Goal: Task Accomplishment & Management: Manage account settings

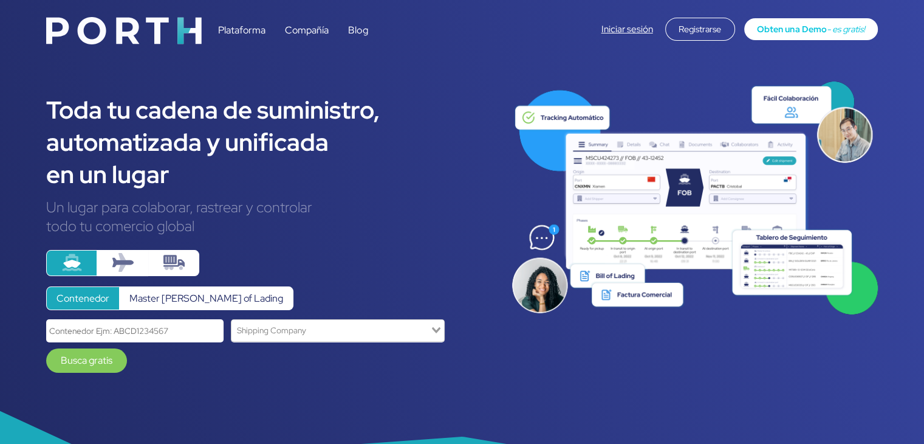
click at [638, 30] on link "Iniciar sesión" at bounding box center [628, 29] width 52 height 12
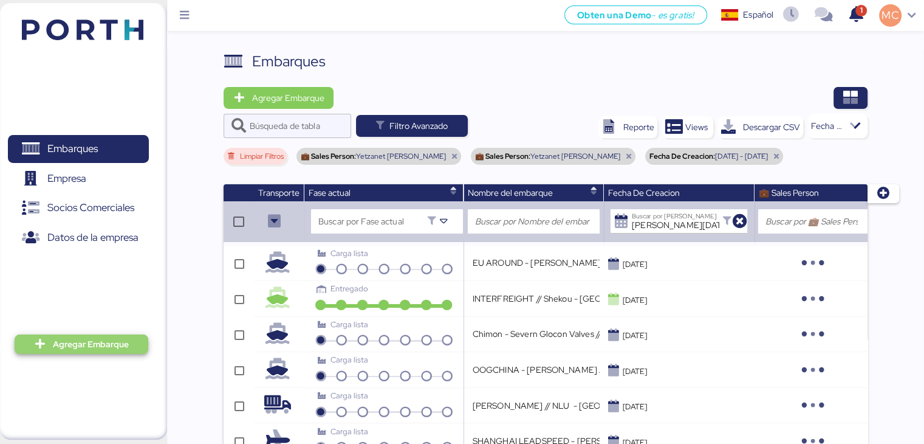
click at [92, 341] on span "Agregar Embarque" at bounding box center [91, 344] width 76 height 15
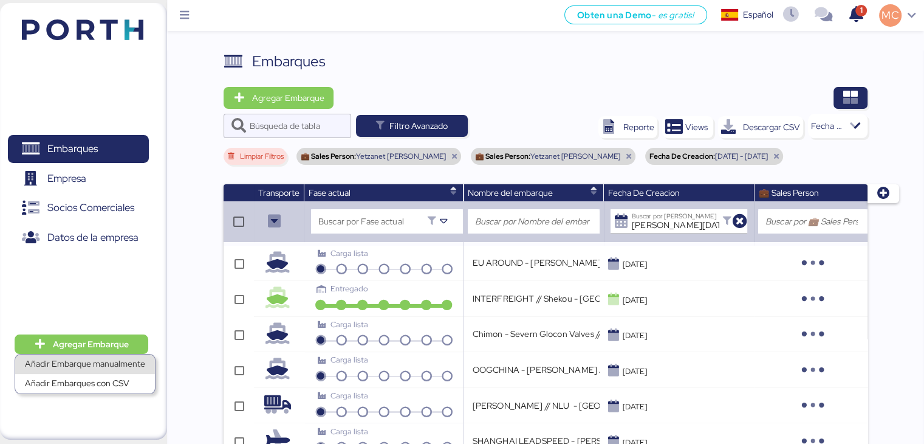
click at [90, 365] on div "Añadir Embarque manualmente" at bounding box center [85, 364] width 120 height 17
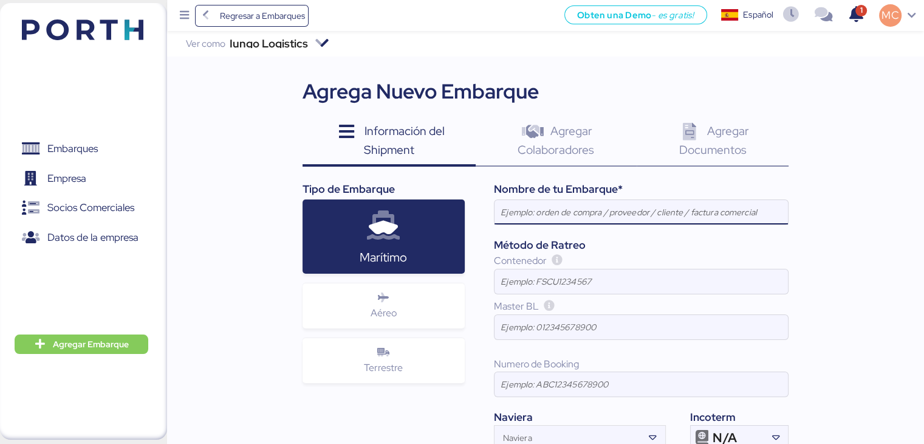
click at [318, 40] on icon at bounding box center [321, 43] width 15 height 15
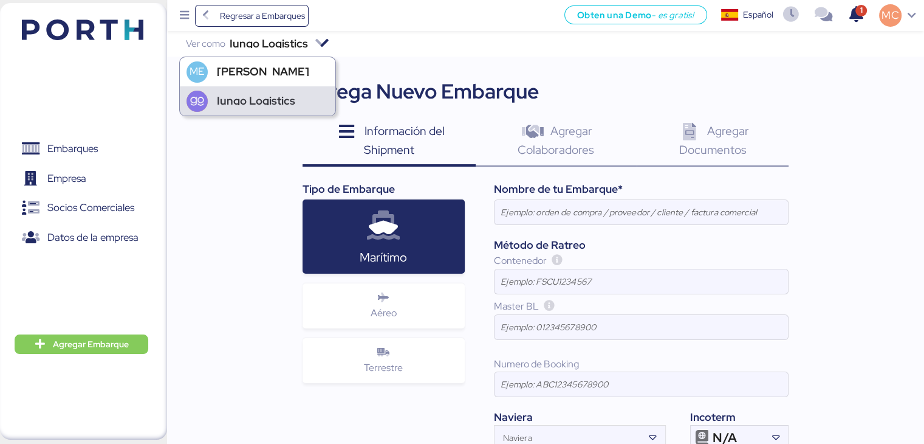
scroll to position [3, 0]
click at [277, 98] on div "Iungo Logistics" at bounding box center [256, 101] width 78 height 9
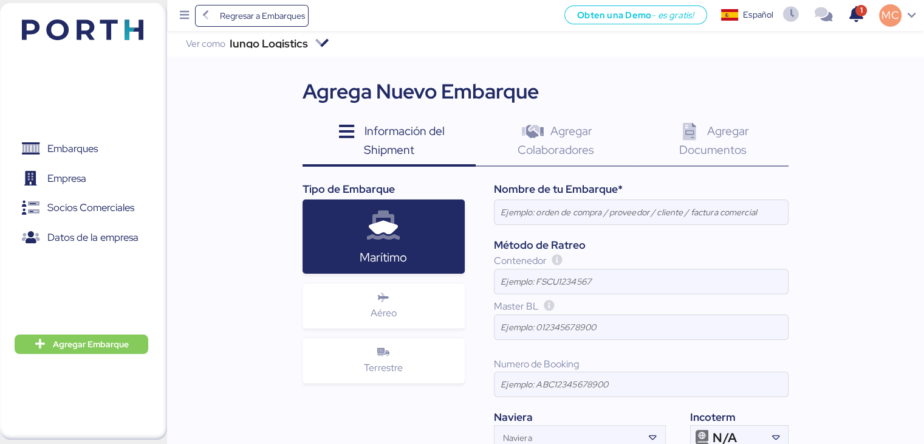
click at [379, 60] on div "Iungo Logistics Ver como Iungo Logistics Agrega Nuevo Embarque Información del …" at bounding box center [545, 280] width 757 height 499
click at [543, 212] on input at bounding box center [642, 212] width 294 height 24
paste input "YAMATO - FUKOKU / YYM-OI-230 / MBL: HPH/ZLO/09337 / HBL: YLVHS5082814 / LCL"
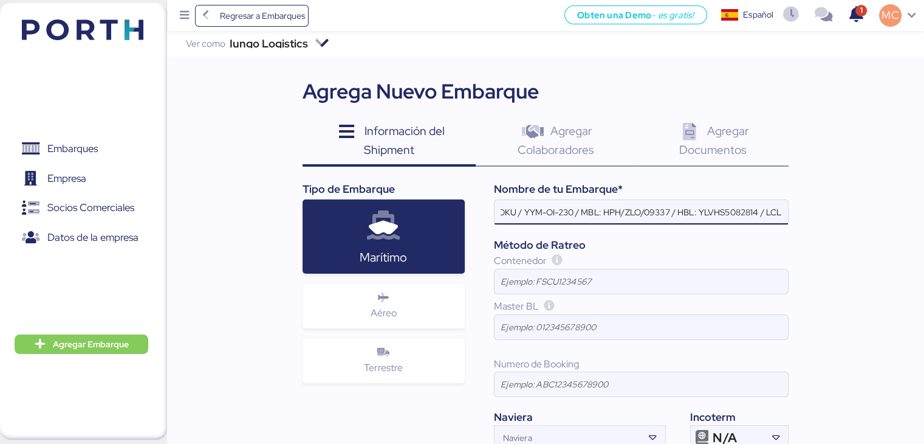
scroll to position [0, 0]
drag, startPoint x: 579, startPoint y: 209, endPoint x: 502, endPoint y: 209, distance: 76.6
click at [502, 209] on input "YAMATO - FUKOKU / YYM-OI-230 / MBL: HPH/ZLO/09337 / HBL: YLVHS5082814 / LCL" at bounding box center [642, 212] width 294 height 24
paste input "MAQUINARIAS DE OCCIDENTE SYLAS"
drag, startPoint x: 678, startPoint y: 212, endPoint x: 664, endPoint y: 212, distance: 14.6
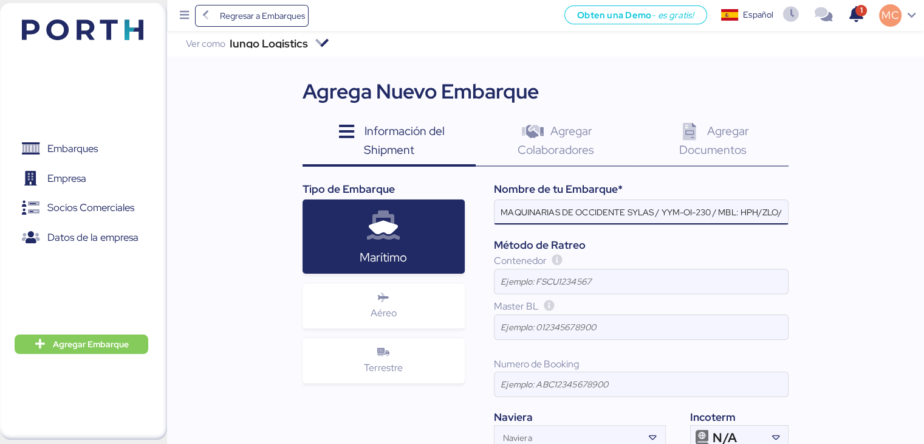
click at [664, 212] on input "MAQUINARIAS DE OCCIDENTE SYLAS / YYM-OI-230 / MBL: HPH/ZLO/09337 / HBL: YLVHS50…" at bounding box center [642, 212] width 294 height 24
drag, startPoint x: 681, startPoint y: 212, endPoint x: 712, endPoint y: 212, distance: 31.0
click at [712, 212] on input "MAQUINARIAS DE OCCIDENTE SYLAS / EXW-OI-230 / MBL: HPH/ZLO/09337 / HBL: YLVHS50…" at bounding box center [642, 212] width 294 height 24
drag, startPoint x: 688, startPoint y: 211, endPoint x: 704, endPoint y: 213, distance: 16.5
click at [704, 213] on input "MAQUINARIAS DE OCCIDENTE SYLAS / EXW / MBL: HPH/ZLO/09337 / HBL: YLVHS5082814 /…" at bounding box center [642, 212] width 294 height 24
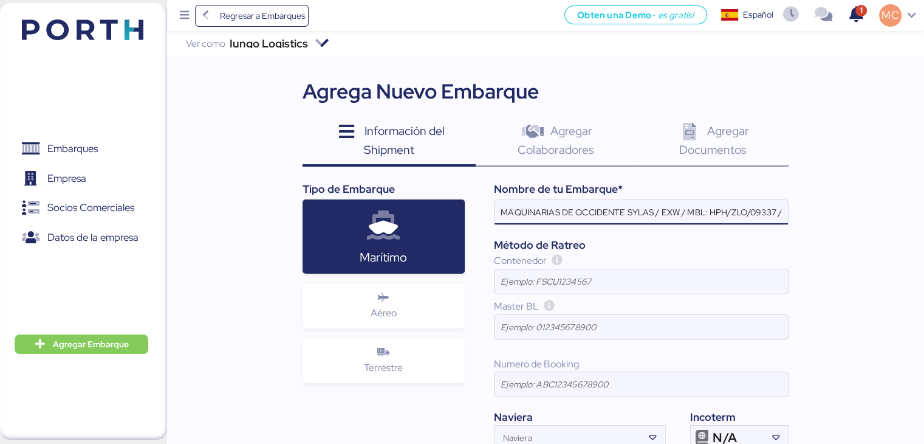
click at [712, 213] on input "MAQUINARIAS DE OCCIDENTE SYLAS / EXW / MBL: HPH/ZLO/09337 / HBL: YLVHS5082814 /…" at bounding box center [642, 212] width 294 height 24
drag, startPoint x: 707, startPoint y: 213, endPoint x: 725, endPoint y: 216, distance: 18.5
click at [725, 216] on input "MAQUINARIAS DE OCCIDENTE SYLAS / EXW / MBL: HPH/ZLO/09337 / HBL: YLVHS5082814 /…" at bounding box center [642, 212] width 294 height 24
drag, startPoint x: 705, startPoint y: 212, endPoint x: 687, endPoint y: 209, distance: 17.8
click at [687, 209] on input "MAQUINARIAS DE OCCIDENTE SYLAS / EXW / MBL /ZLO/09337 / HBL: YLVHS5082814 / LCL" at bounding box center [642, 212] width 294 height 24
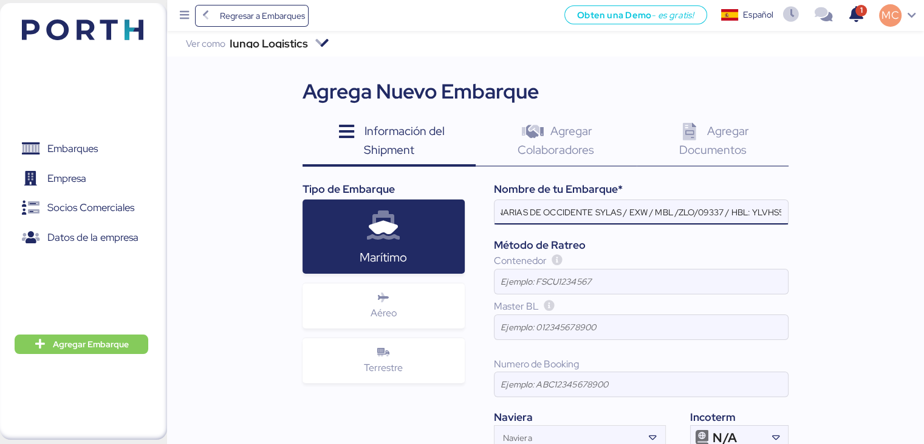
scroll to position [0, 90]
drag, startPoint x: 708, startPoint y: 212, endPoint x: 791, endPoint y: 219, distance: 84.2
click at [791, 219] on div "Iungo Logistics Ver como Iungo Logistics Agrega Nuevo Embarque Información del …" at bounding box center [545, 280] width 757 height 499
click at [670, 213] on input "MAQUINARIAS DE OCCIDENTE SYLAS / EXW / MBL /ZLO/09337 / HBL: YLVHS5082814 / LCL" at bounding box center [642, 212] width 294 height 24
click at [673, 210] on input "MAQUINARIAS DE OCCIDENTE SYLAS / EXW / MBL /ZLO/09337 / HBL: YLVHS5082814 / LCL" at bounding box center [642, 212] width 294 height 24
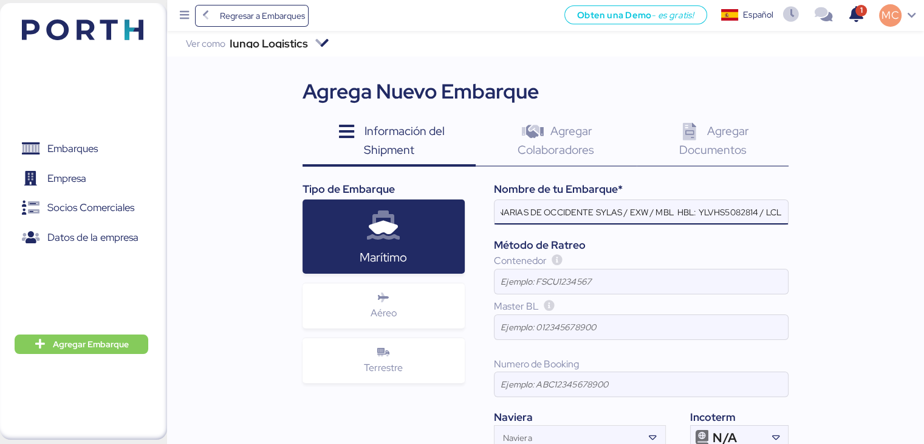
scroll to position [0, 33]
click at [673, 210] on input "MAQUINARIAS DE OCCIDENTE SYLAS / EXW / MBL / HBL: YLVHS5082814 / LCL" at bounding box center [642, 212] width 294 height 24
drag, startPoint x: 705, startPoint y: 212, endPoint x: 766, endPoint y: 223, distance: 62.4
click at [768, 224] on div "MAQUINARIAS DE OCCIDENTE SYLAS / EXW / MBL / HBL: YLVHS5082814 / LCL" at bounding box center [641, 212] width 295 height 26
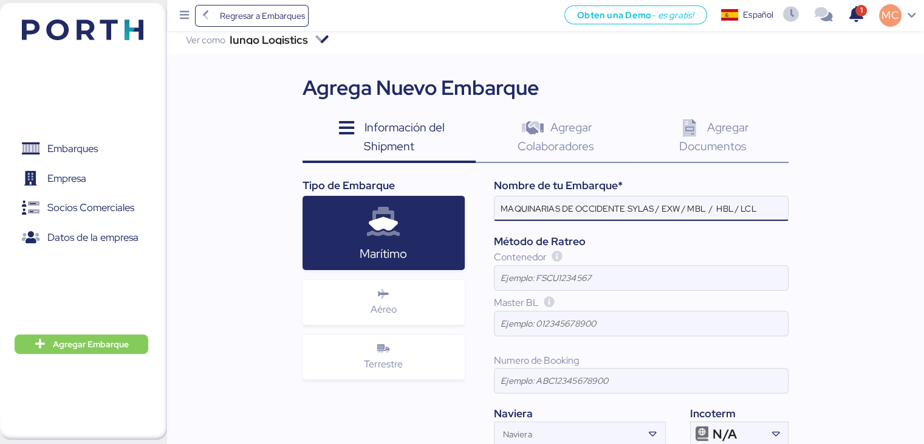
click at [742, 208] on input "MAQUINARIAS DE OCCIDENTE SYLAS / EXW / MBL / HBL / LCL" at bounding box center [642, 208] width 294 height 24
click at [649, 203] on input "MAQUINARIAS DE OCCIDENTE SYLAS / EXW / MBL / HBL / LCL" at bounding box center [642, 208] width 294 height 24
click at [652, 206] on input "MAQUINARIAS DE OCCIDENTE SYLAS / EXW / MBL / HBL / LCL" at bounding box center [642, 208] width 294 height 24
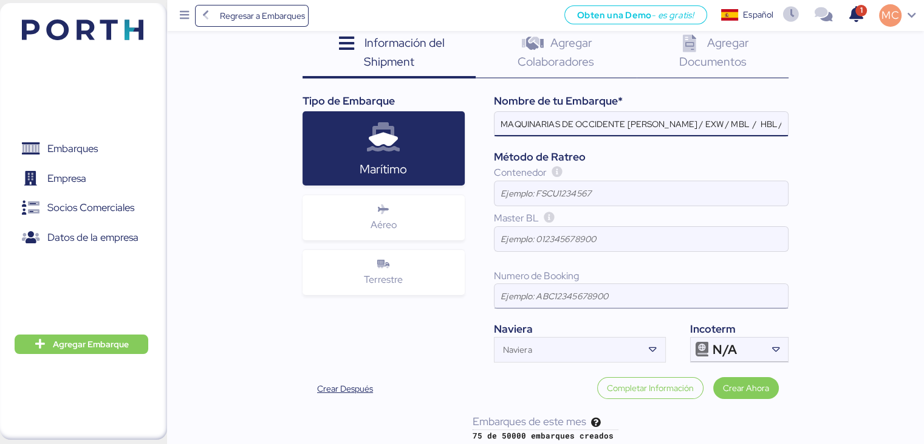
scroll to position [95, 0]
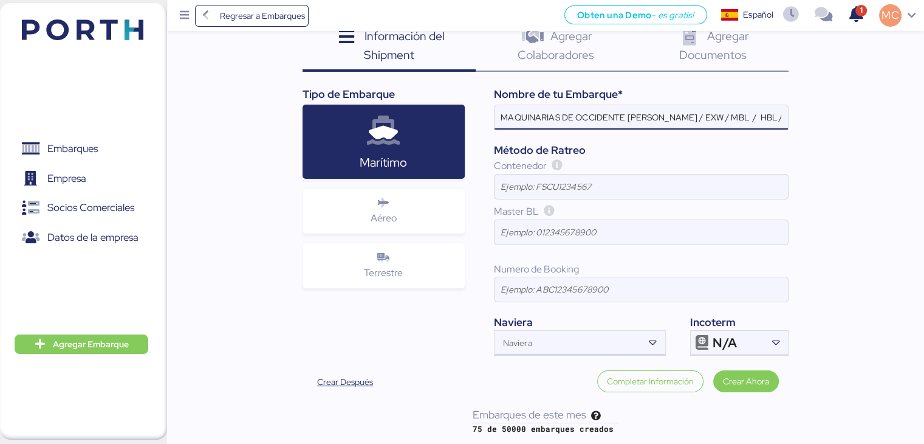
type input "MAQUINARIAS DE OCCIDENTE SYLAS - SANTOS / EXW / MBL / HBL / LCL"
click at [608, 346] on input "Naviera" at bounding box center [569, 346] width 149 height 15
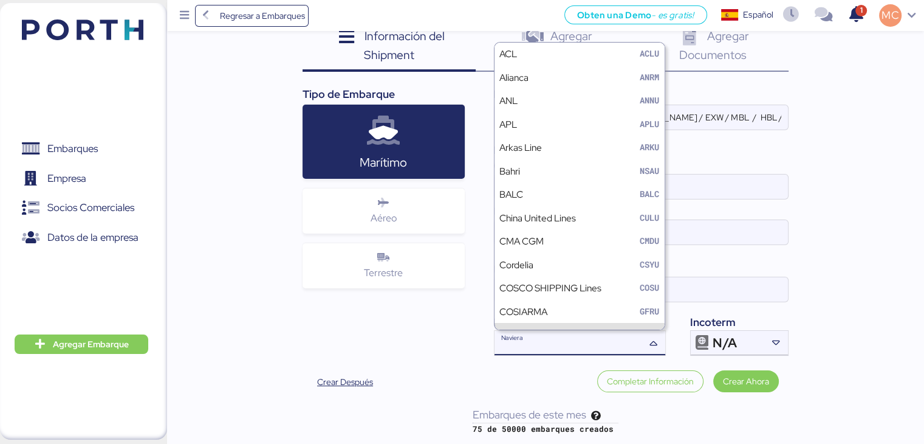
click at [683, 312] on div "Numero de Booking" at bounding box center [641, 285] width 295 height 57
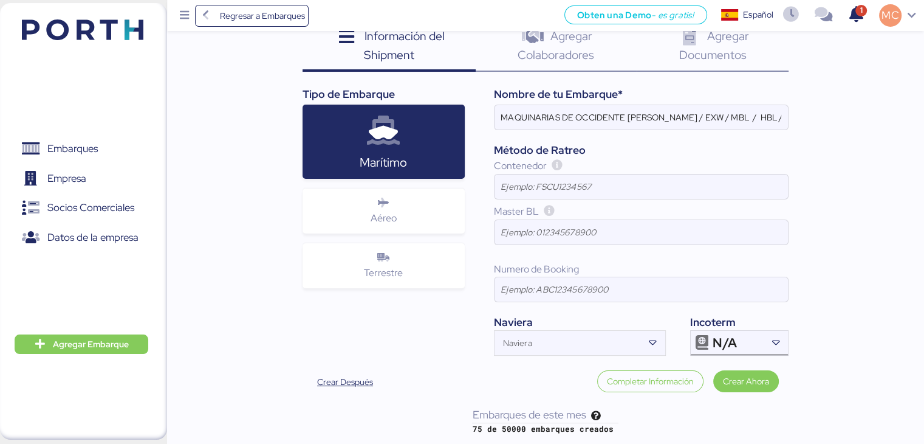
click at [731, 337] on span "N/A" at bounding box center [725, 342] width 24 height 11
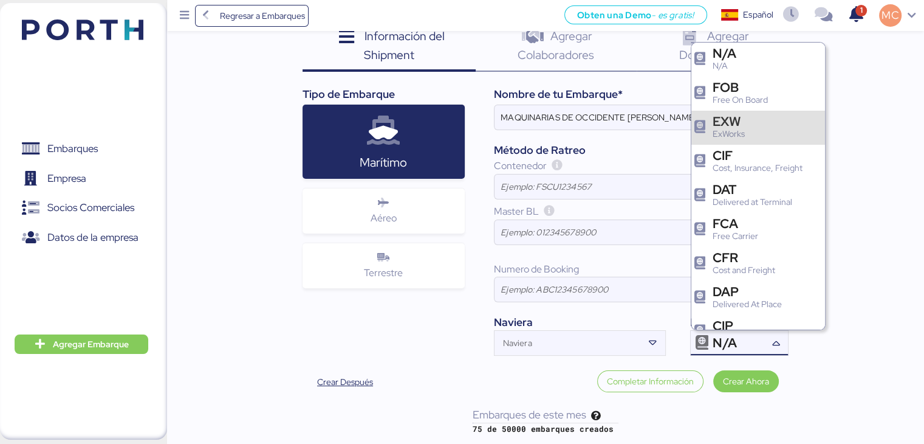
click at [761, 129] on div "EXW ExWorks" at bounding box center [759, 128] width 134 height 34
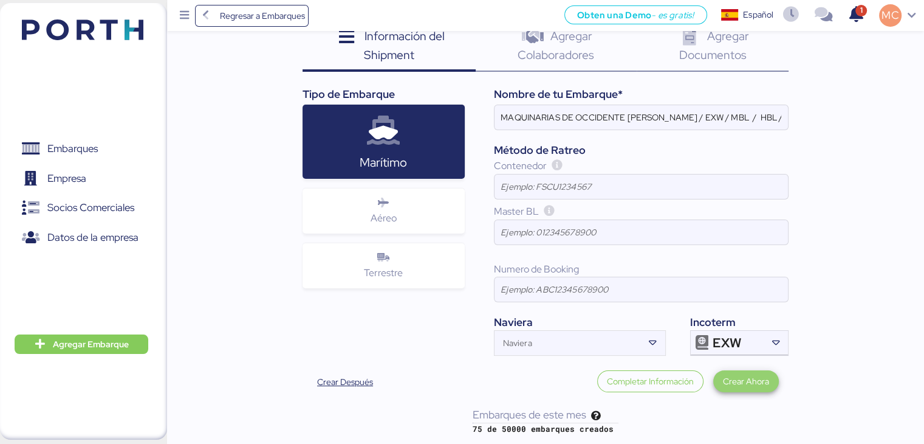
click at [734, 381] on span "Crear Ahora" at bounding box center [746, 381] width 46 height 15
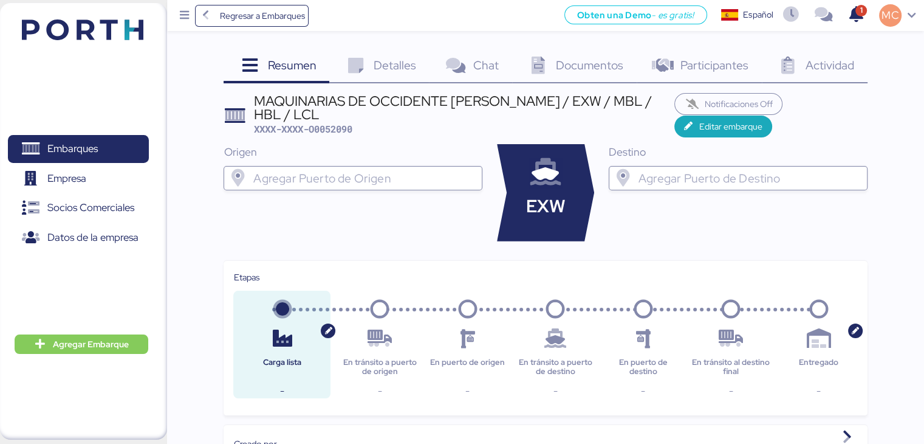
click at [421, 184] on input "search" at bounding box center [364, 178] width 226 height 15
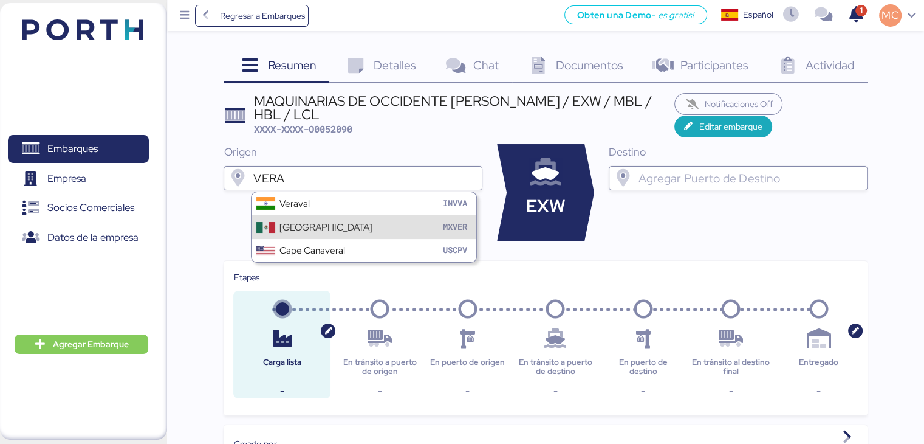
type input "VERA"
click at [316, 226] on div "Veracruz MXVER" at bounding box center [364, 226] width 225 height 23
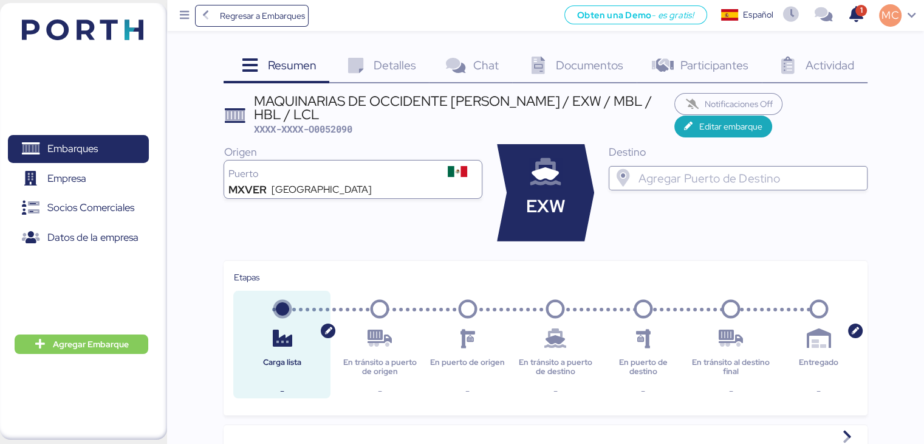
click at [644, 178] on input "search" at bounding box center [749, 178] width 226 height 15
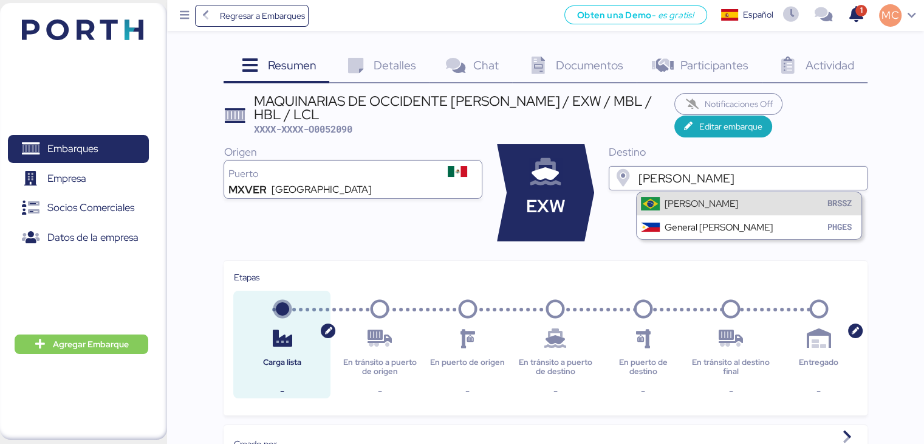
type input "SANTOS"
click at [657, 201] on div at bounding box center [650, 203] width 19 height 13
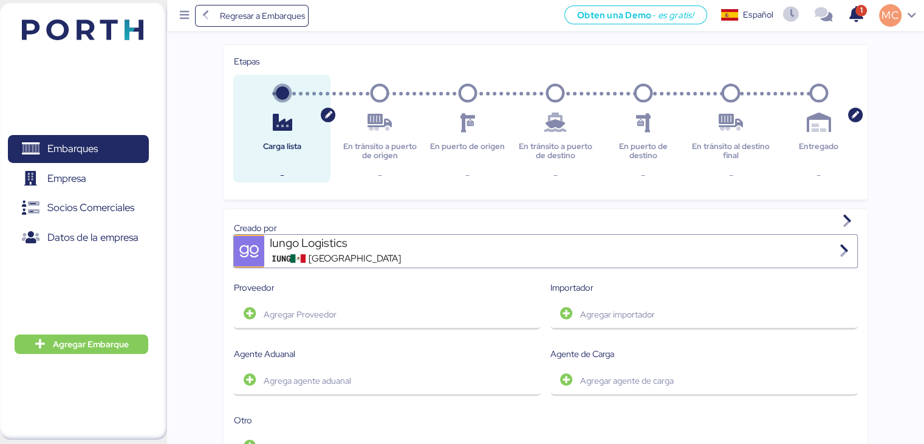
scroll to position [243, 0]
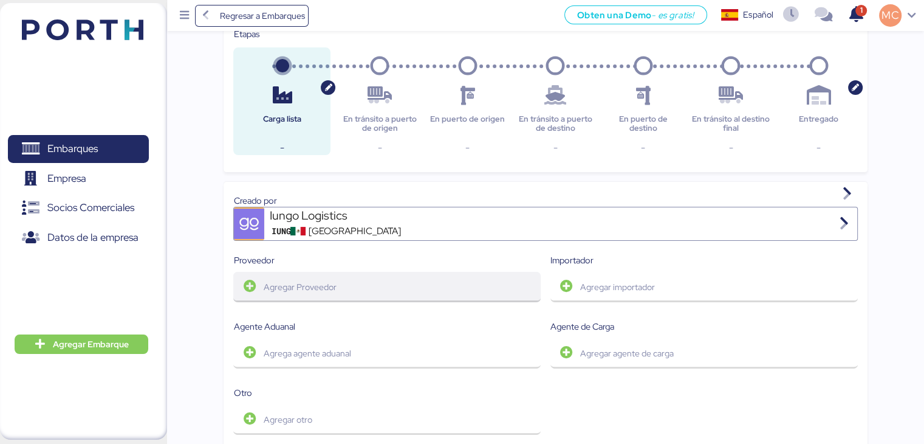
click at [258, 288] on span "Agregar Proveedor" at bounding box center [387, 287] width 288 height 26
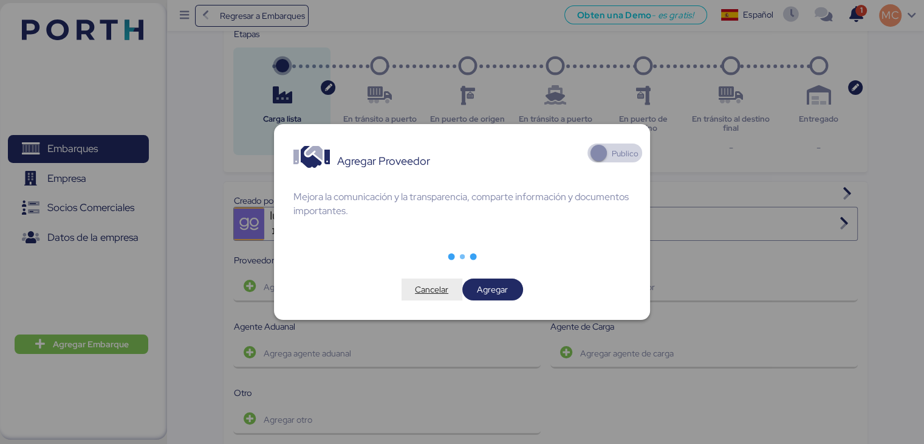
click at [439, 288] on span "Cancelar" at bounding box center [431, 289] width 33 height 15
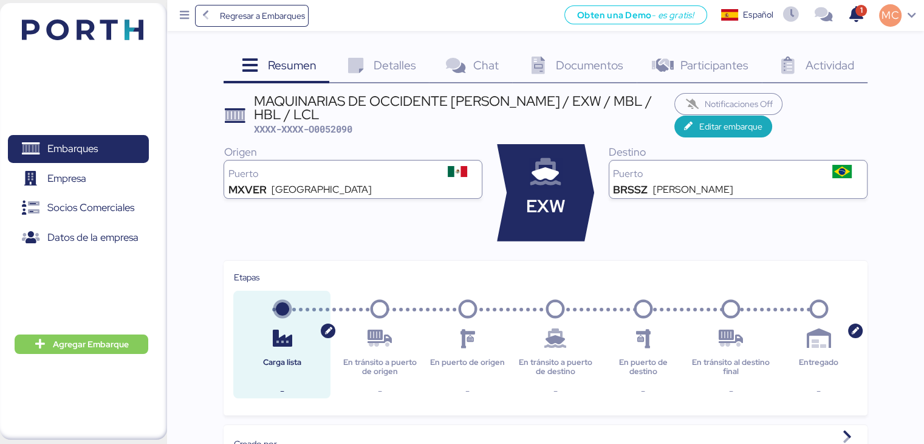
click at [399, 67] on span "Detalles" at bounding box center [395, 65] width 43 height 16
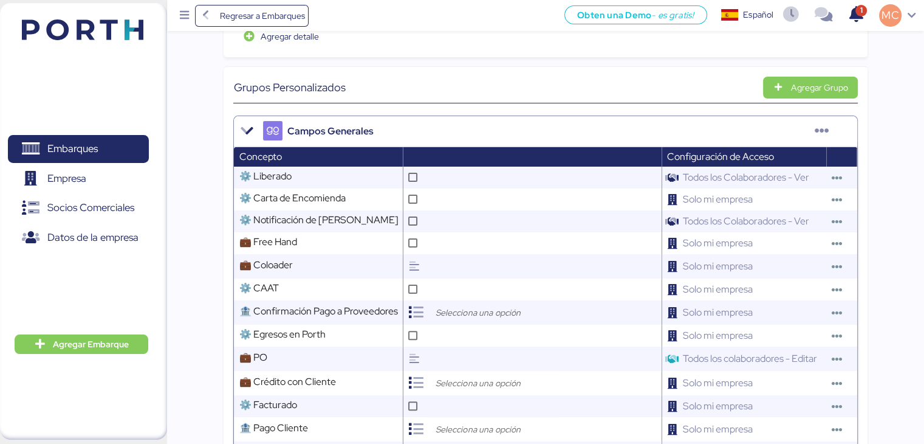
scroll to position [304, 0]
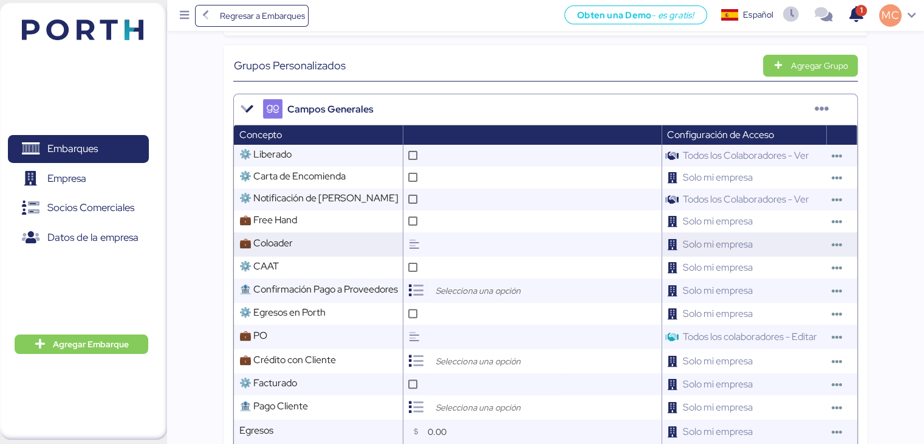
click at [417, 250] on icon at bounding box center [413, 244] width 11 height 11
click at [430, 253] on input "text" at bounding box center [542, 244] width 237 height 24
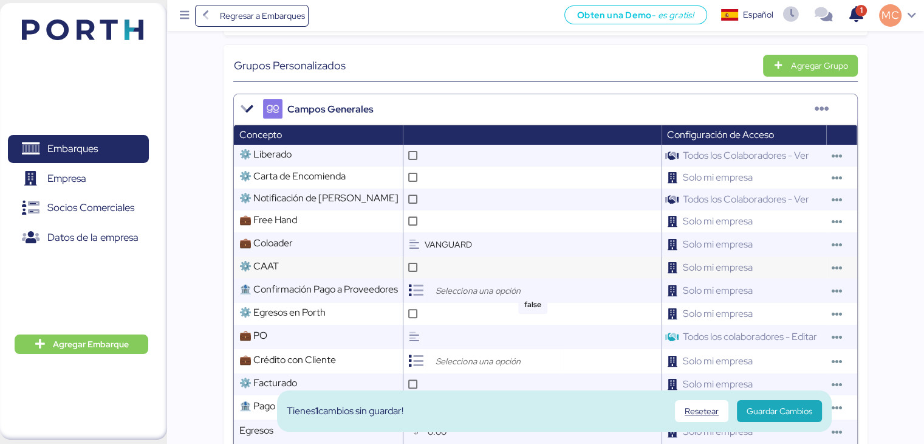
type input "VANGUARD"
click at [453, 275] on td at bounding box center [533, 268] width 258 height 22
click at [535, 257] on input "VANGUARD" at bounding box center [542, 244] width 237 height 24
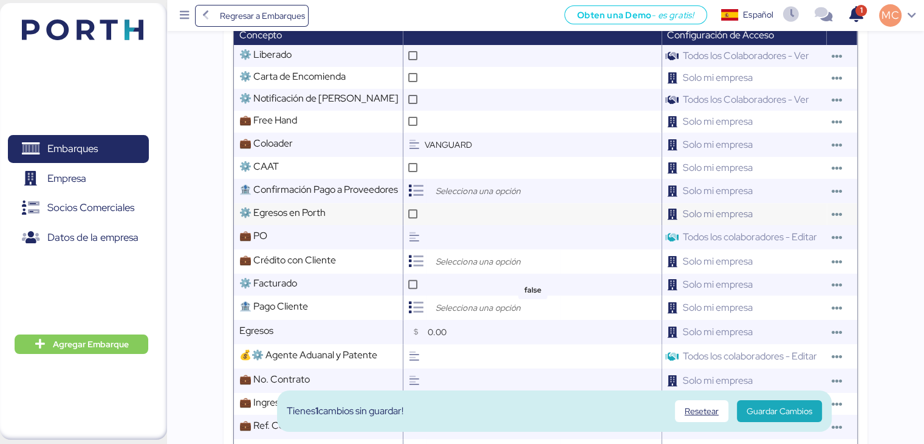
scroll to position [425, 0]
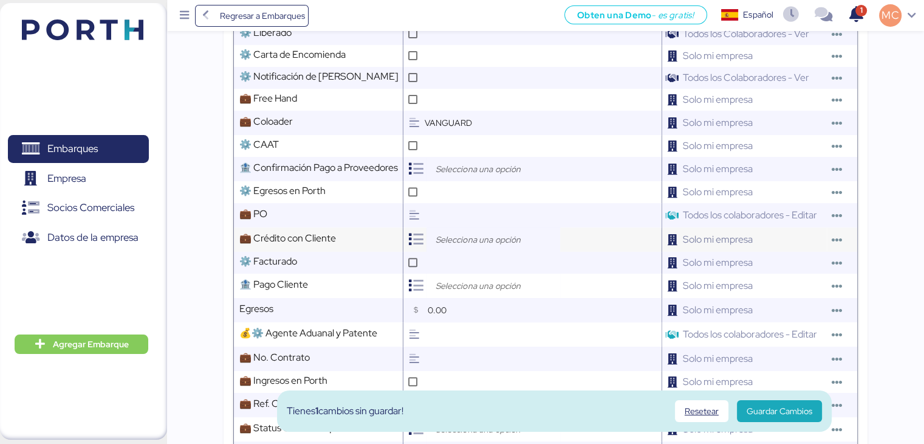
click at [472, 247] on input "search" at bounding box center [497, 239] width 128 height 15
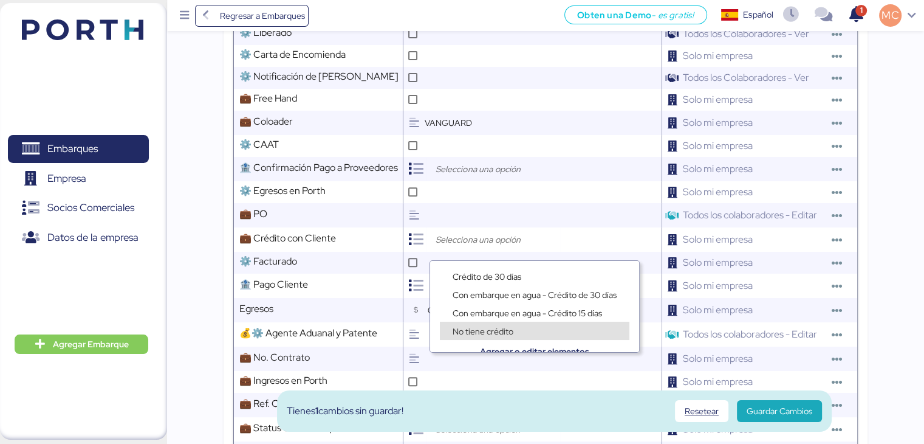
click at [484, 329] on span "No tiene crédito" at bounding box center [483, 331] width 61 height 11
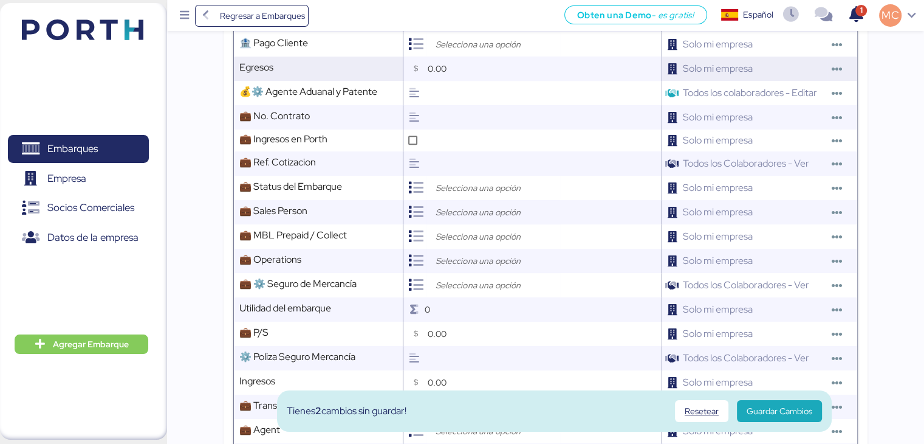
scroll to position [669, 0]
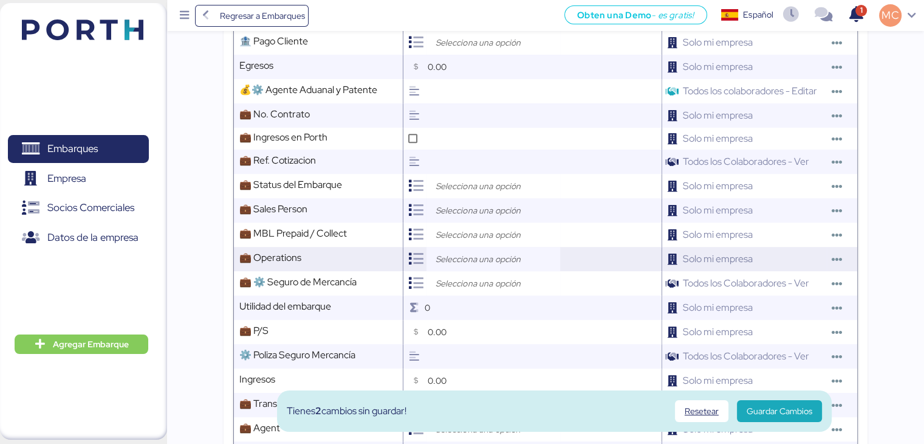
click at [467, 266] on input "search" at bounding box center [497, 259] width 128 height 15
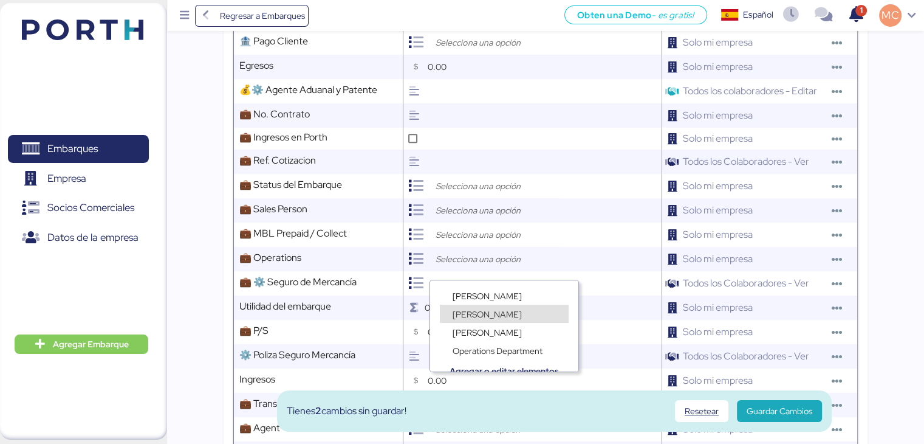
click at [479, 314] on span "Lorely Velarde" at bounding box center [487, 314] width 69 height 11
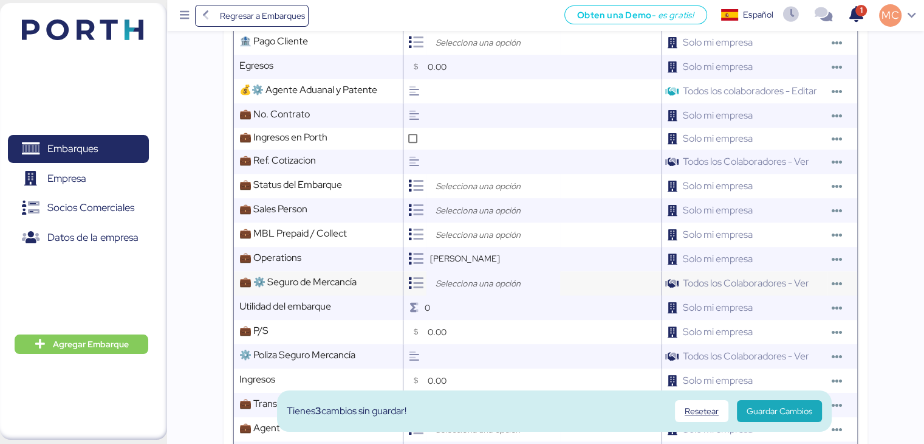
click at [474, 291] on input "search" at bounding box center [497, 283] width 128 height 15
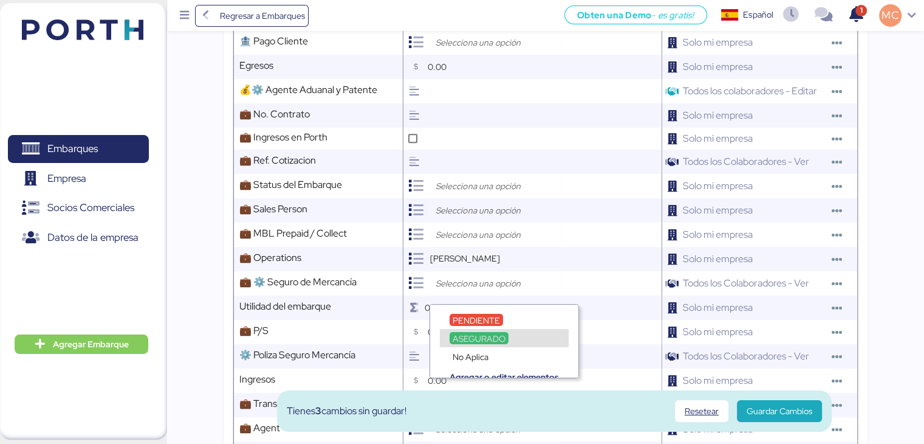
click at [479, 334] on span "ASEGURADO" at bounding box center [479, 338] width 53 height 11
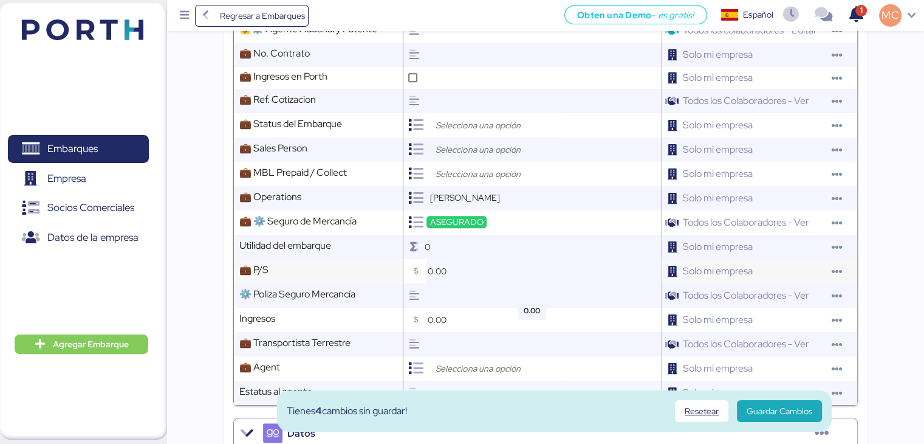
scroll to position [608, 0]
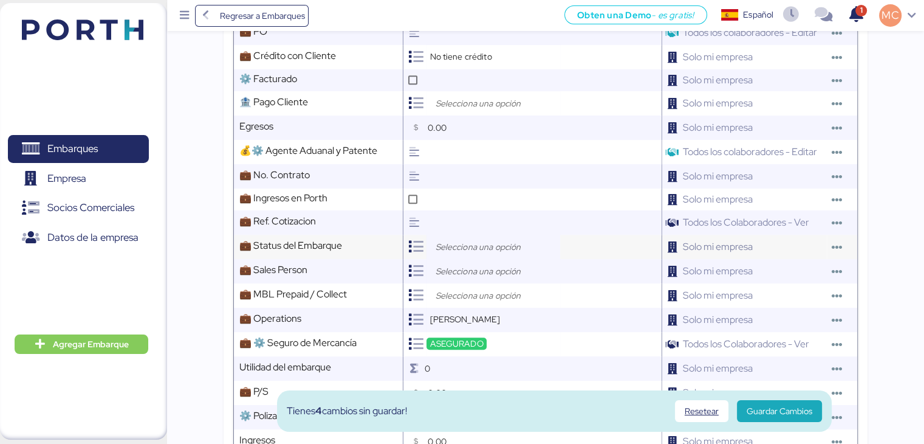
click at [463, 254] on input "search" at bounding box center [497, 246] width 128 height 15
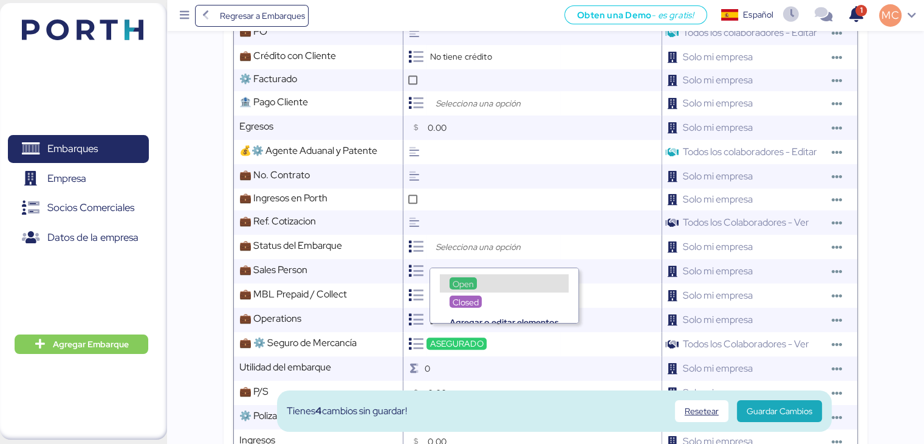
click at [467, 290] on div "Closed" at bounding box center [504, 295] width 148 height 18
click at [467, 284] on span "Open" at bounding box center [463, 283] width 21 height 11
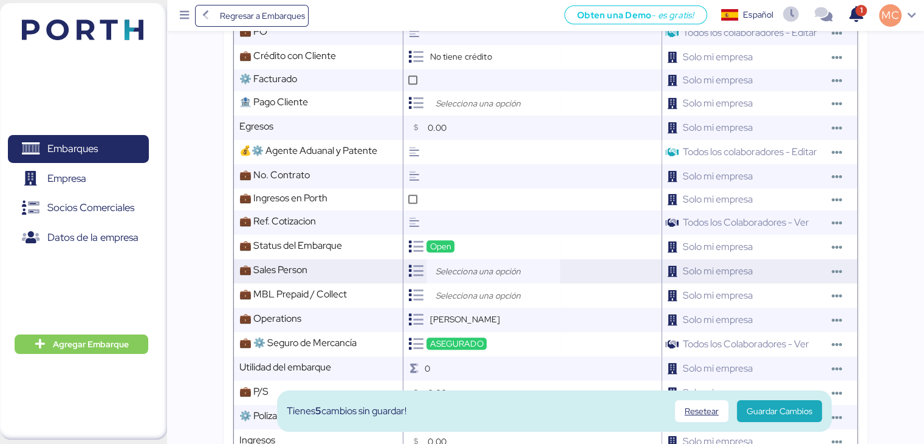
click at [469, 278] on input "search" at bounding box center [497, 271] width 128 height 15
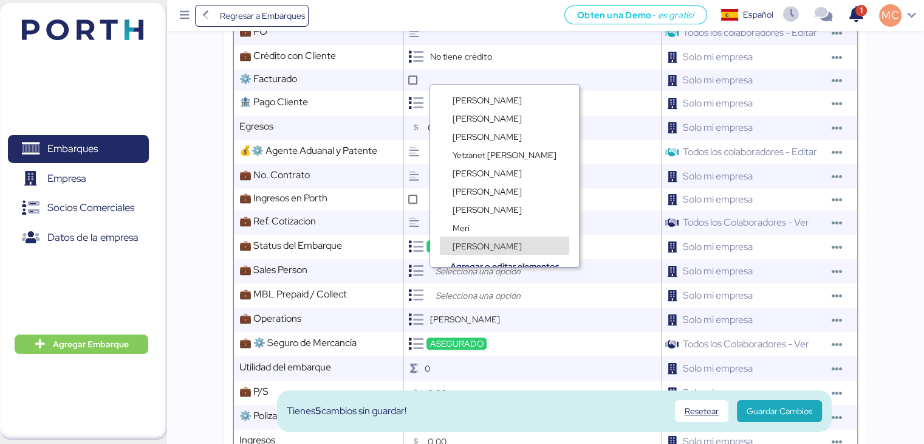
click at [483, 230] on div "Camila Macías" at bounding box center [504, 239] width 149 height 18
click at [472, 227] on div "Meri" at bounding box center [461, 227] width 23 height 12
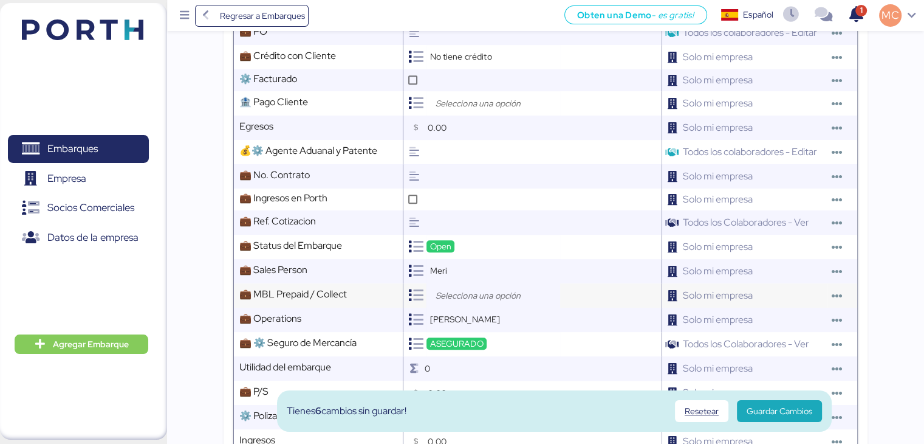
click at [469, 303] on input "search" at bounding box center [497, 295] width 128 height 15
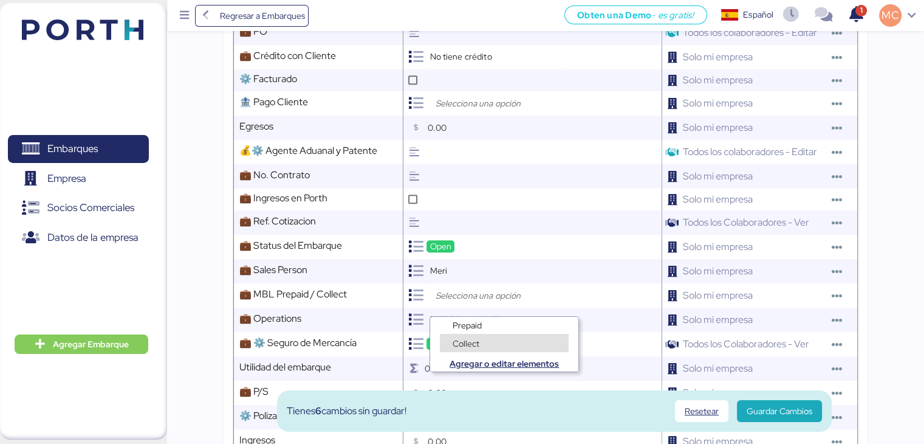
scroll to position [9, 0]
click at [481, 341] on div "Collect" at bounding box center [466, 342] width 33 height 12
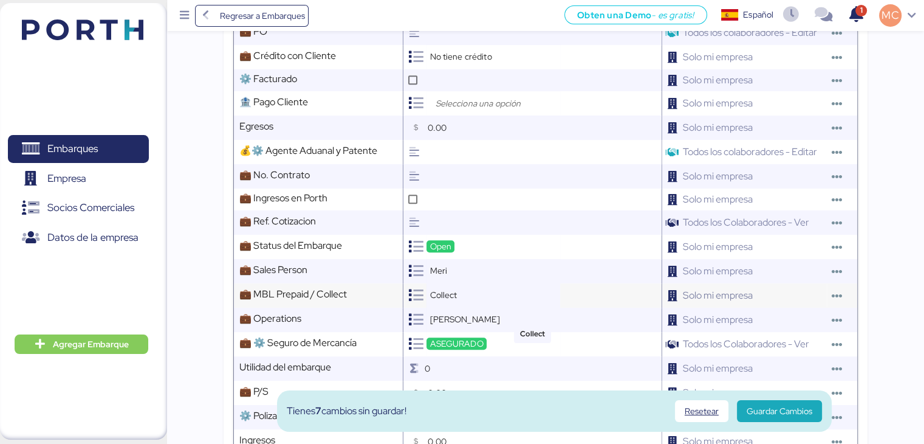
click at [460, 301] on div "Collect" at bounding box center [443, 295] width 33 height 12
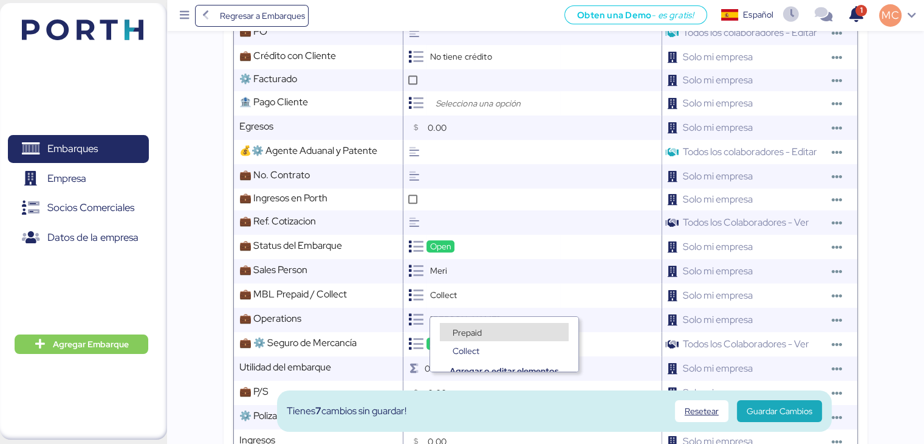
click at [466, 333] on span "Prepaid" at bounding box center [467, 332] width 29 height 11
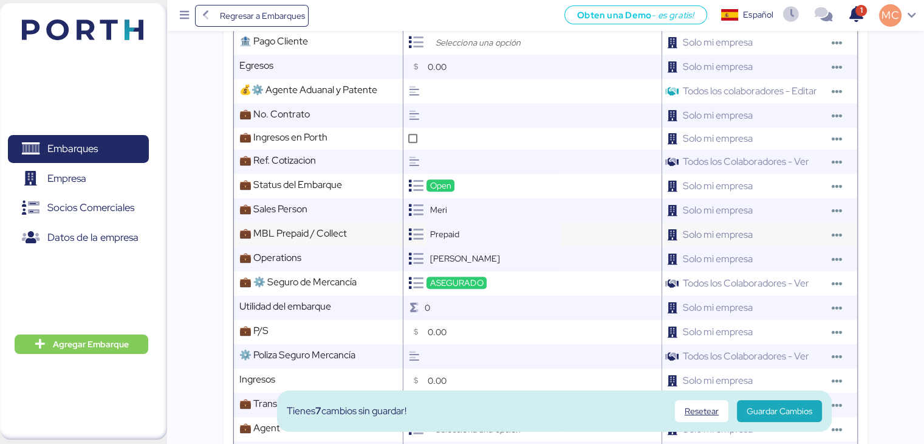
scroll to position [729, 0]
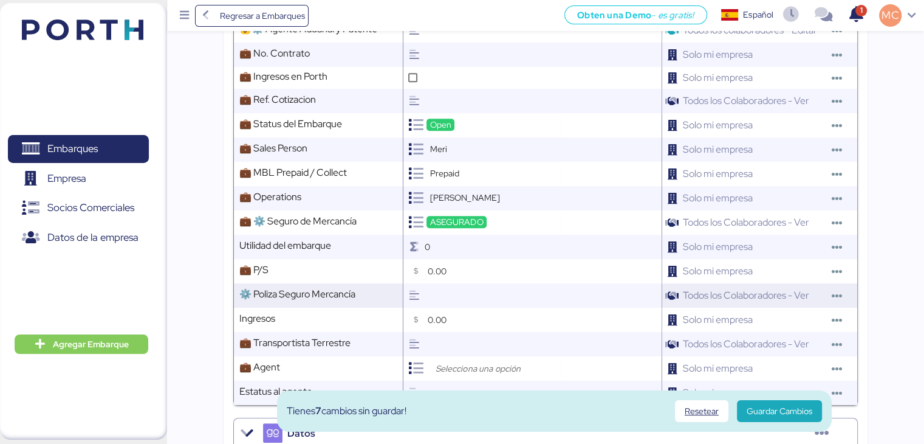
click at [464, 303] on input "text" at bounding box center [542, 295] width 237 height 24
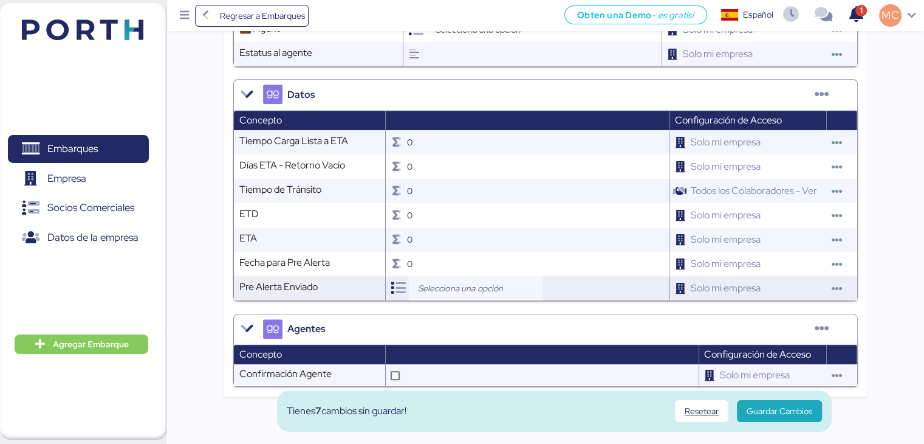
scroll to position [1087, 0]
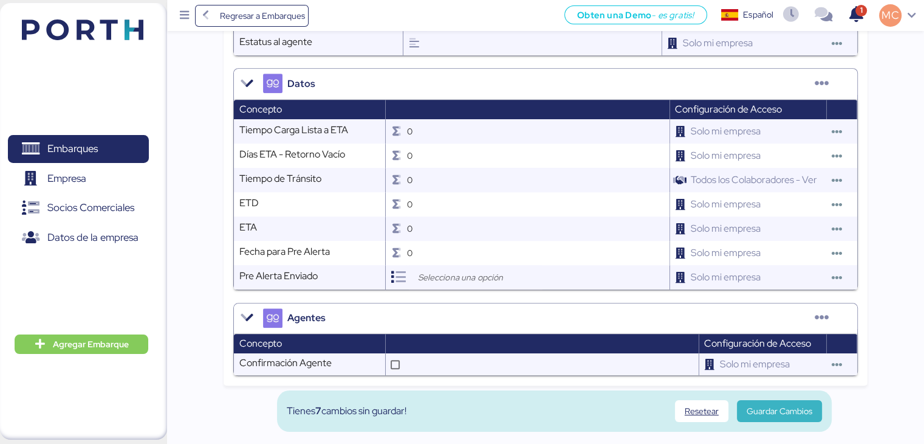
click at [768, 407] on span "Guardar Cambios" at bounding box center [780, 411] width 66 height 15
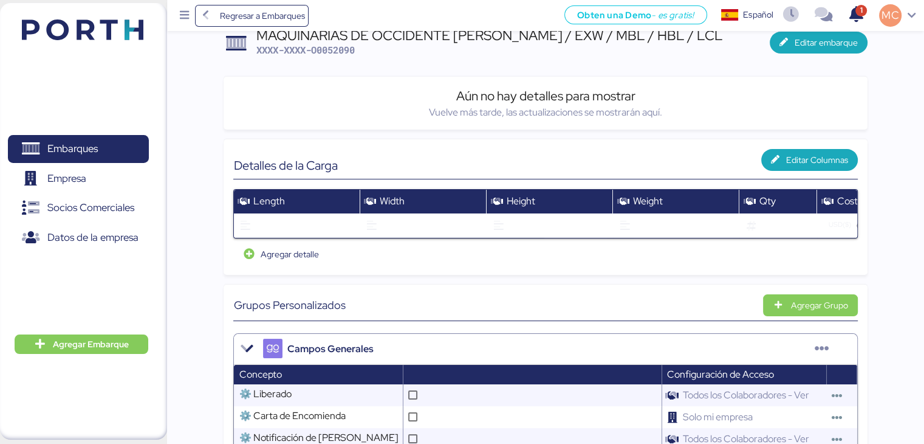
scroll to position [0, 0]
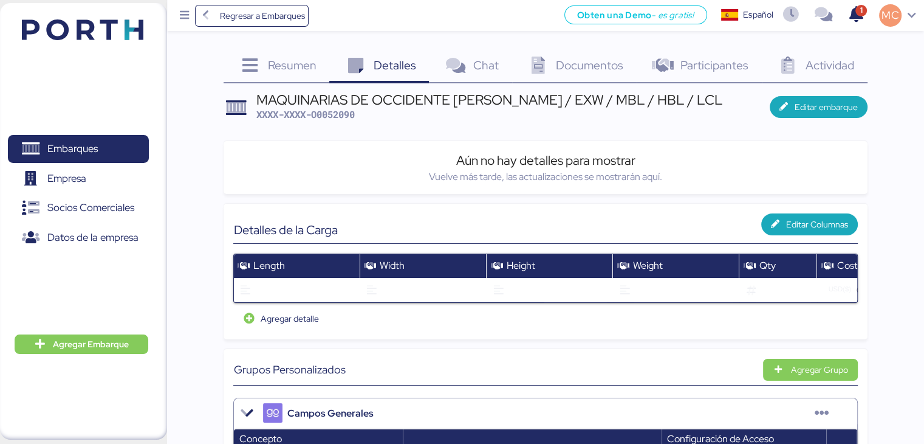
drag, startPoint x: 734, startPoint y: 102, endPoint x: 261, endPoint y: 95, distance: 473.5
click at [261, 95] on header "MAQUINARIAS DE OCCIDENTE SYLAS - SANTOS / EXW / MBL / HBL / LCL XXXX-XXXX-O0052…" at bounding box center [546, 107] width 644 height 29
copy div "MAQUINARIAS DE OCCIDENTE SYLAS - SANTOS / EXW / MBL / HBL / LCL"
click at [487, 110] on div "MAQUINARIAS DE OCCIDENTE SYLAS - SANTOS / EXW / MBL / HBL / LCL XXXX-XXXX-O0052…" at bounding box center [490, 107] width 467 height 29
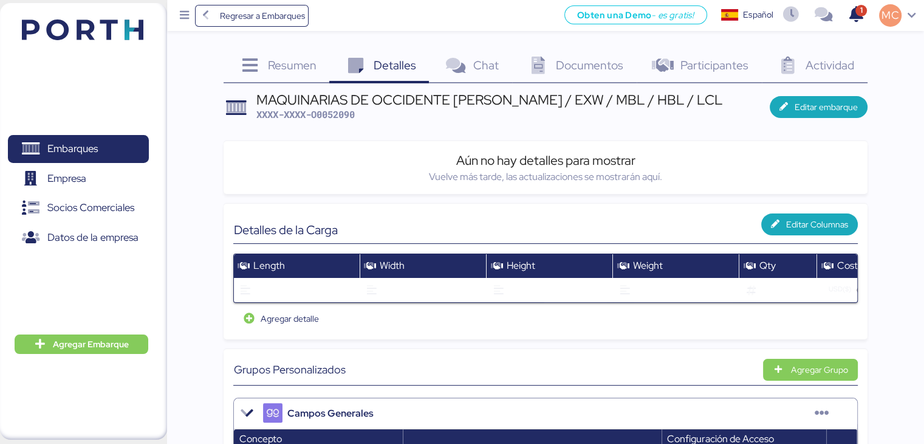
click at [340, 113] on span "XXXX-XXXX-O0052090" at bounding box center [306, 114] width 98 height 12
drag, startPoint x: 364, startPoint y: 114, endPoint x: 315, endPoint y: 119, distance: 49.4
click at [315, 119] on div "MAQUINARIAS DE OCCIDENTE SYLAS - SANTOS / EXW / MBL / HBL / LCL XXXX-XXXX-O0052…" at bounding box center [490, 107] width 467 height 29
copy span "O0052090"
click at [493, 67] on span "Chat" at bounding box center [486, 65] width 26 height 16
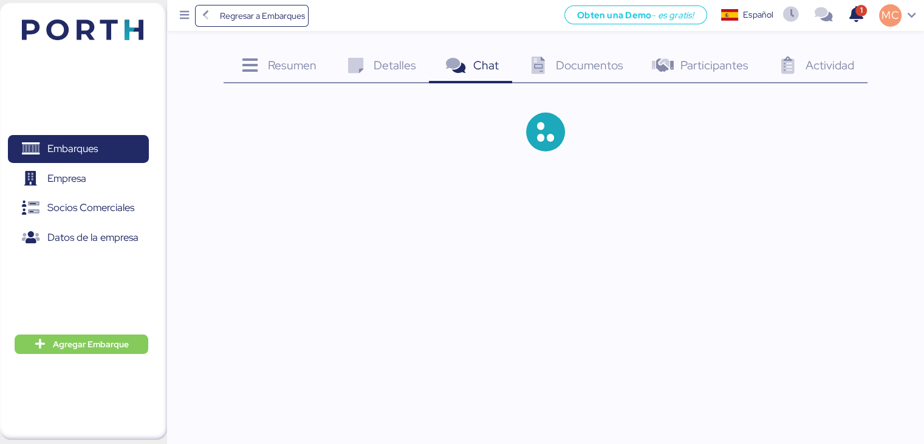
click at [562, 67] on span "Documentos" at bounding box center [589, 65] width 67 height 16
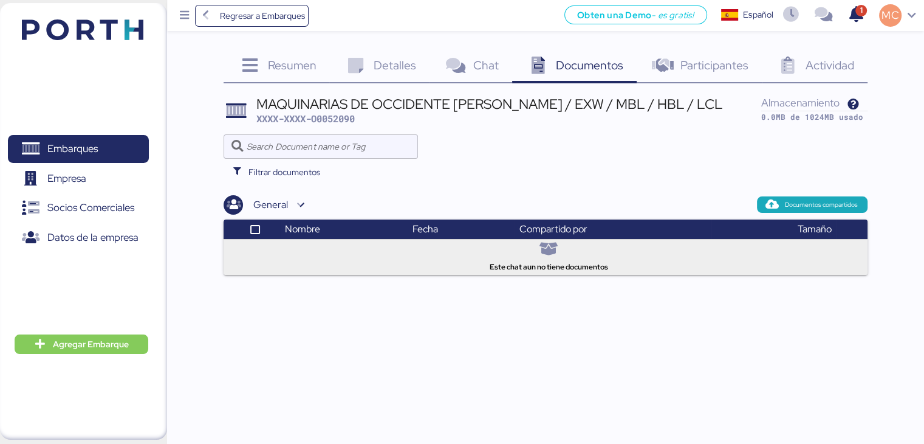
click at [408, 69] on span "Detalles" at bounding box center [395, 65] width 43 height 16
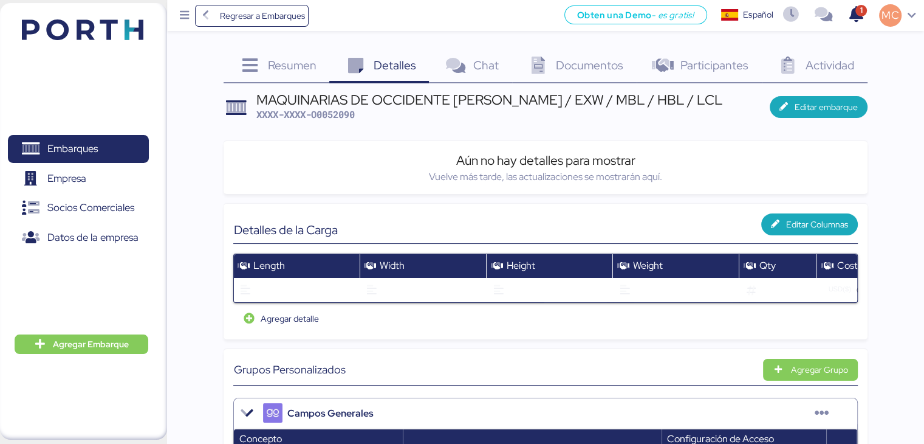
click at [803, 71] on div "Actividad 0" at bounding box center [815, 66] width 106 height 33
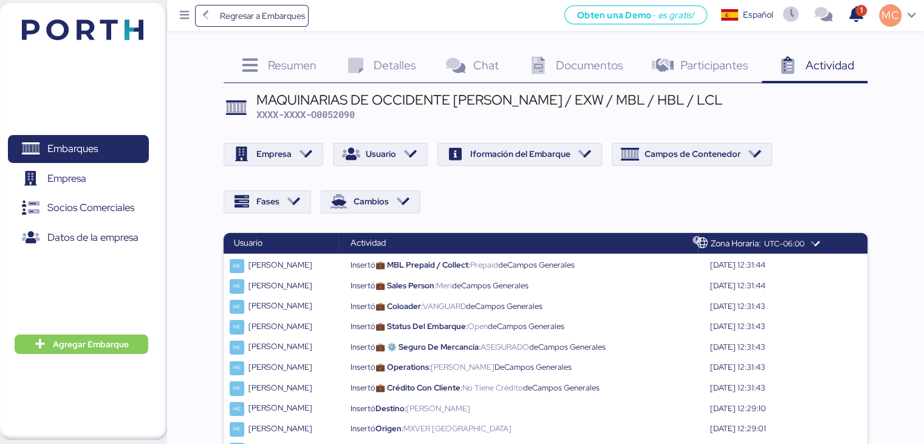
click at [720, 64] on span "Participantes" at bounding box center [715, 65] width 68 height 16
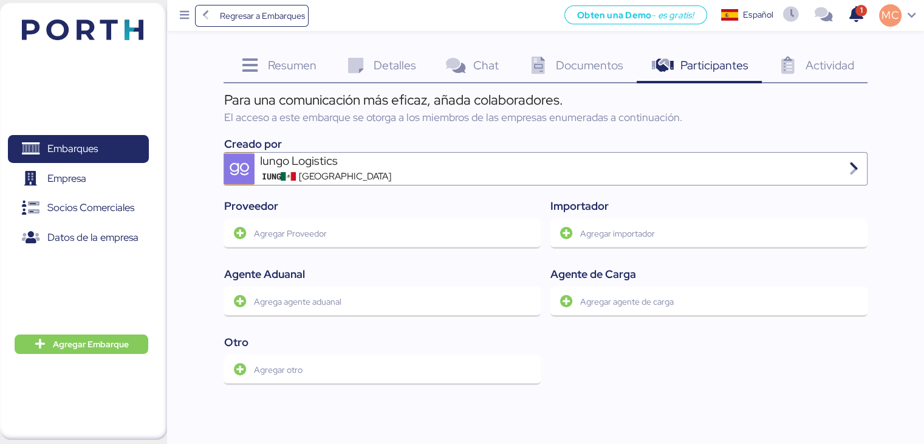
click at [576, 65] on span "Documentos" at bounding box center [589, 65] width 67 height 16
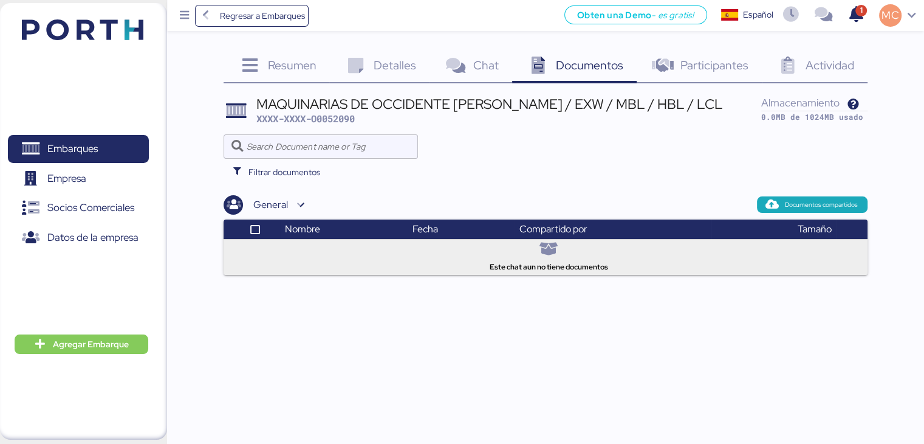
click at [473, 63] on span "Chat" at bounding box center [486, 65] width 26 height 16
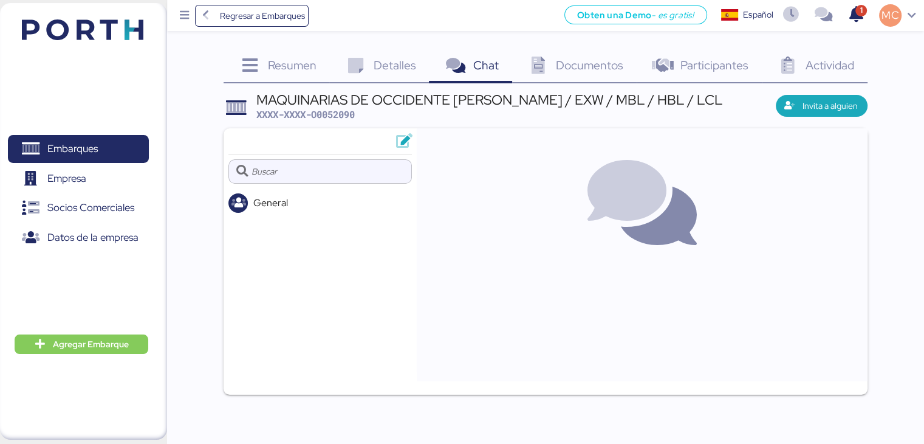
click at [380, 64] on span "Detalles" at bounding box center [395, 65] width 43 height 16
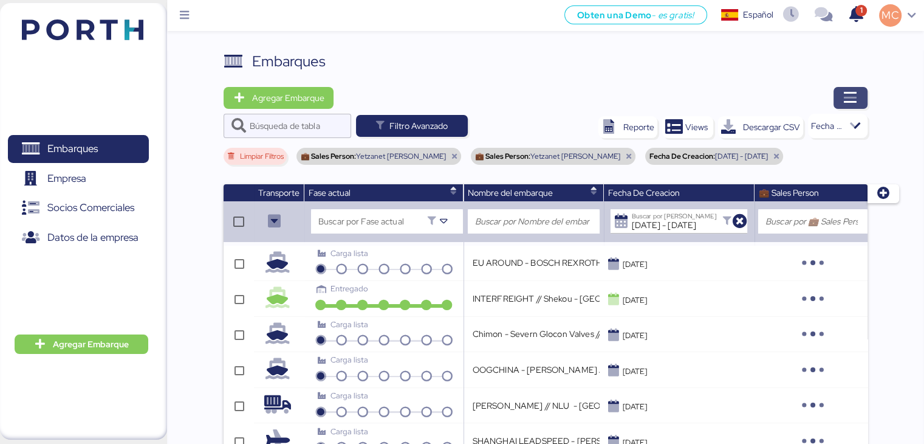
click at [847, 98] on icon "button" at bounding box center [851, 98] width 15 height 15
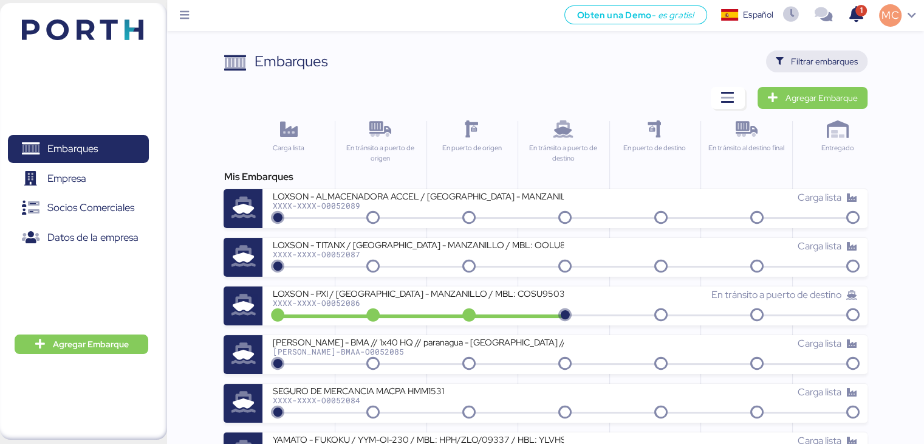
click at [794, 61] on span "Filtrar embarques" at bounding box center [824, 61] width 67 height 15
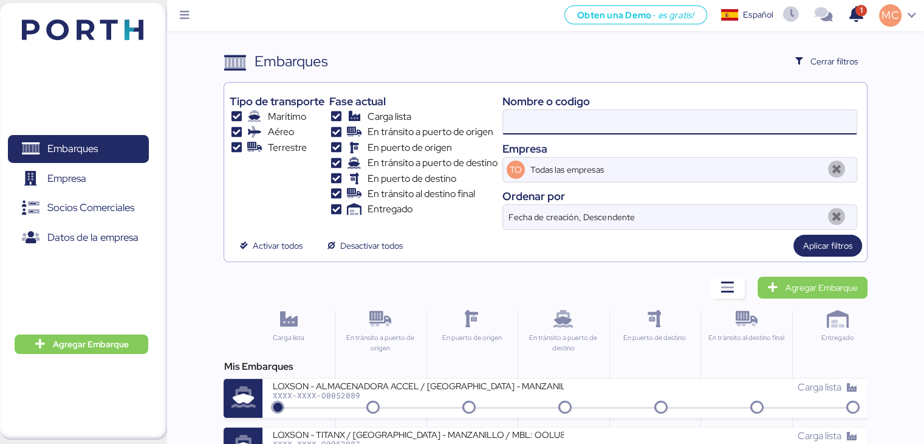
click at [741, 117] on input at bounding box center [680, 122] width 354 height 24
type input "yamato"
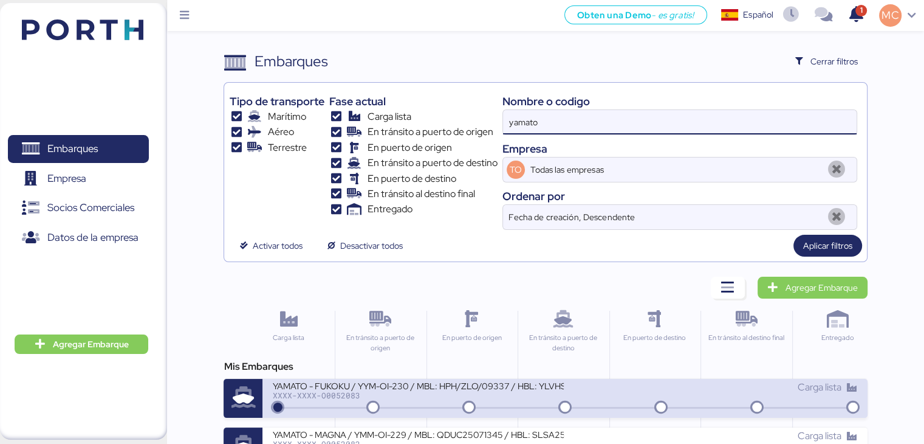
click at [539, 384] on div "YAMATO - FUKOKU / YYM-OI-230 / MBL: HPH/ZLO/09337 / HBL: YLVHS5082814 / LCL" at bounding box center [418, 385] width 292 height 10
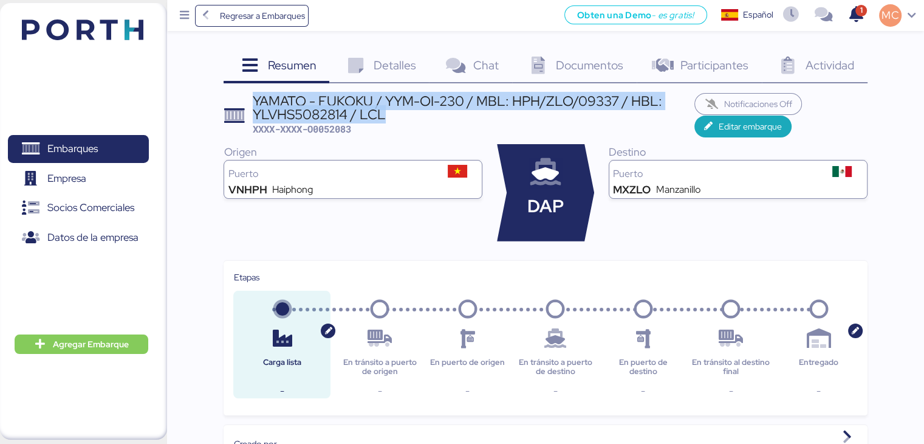
drag, startPoint x: 390, startPoint y: 113, endPoint x: 253, endPoint y: 94, distance: 138.1
click at [253, 94] on div "YAMATO - FUKOKU / YYM-OI-230 / MBL: HPH/ZLO/09337 / HBL: YLVHS5082814 / LCL" at bounding box center [474, 107] width 442 height 27
copy div "YAMATO - FUKOKU / YYM-OI-230 / MBL: HPH/ZLO/09337 / HBL: YLVHS5082814 / LCL"
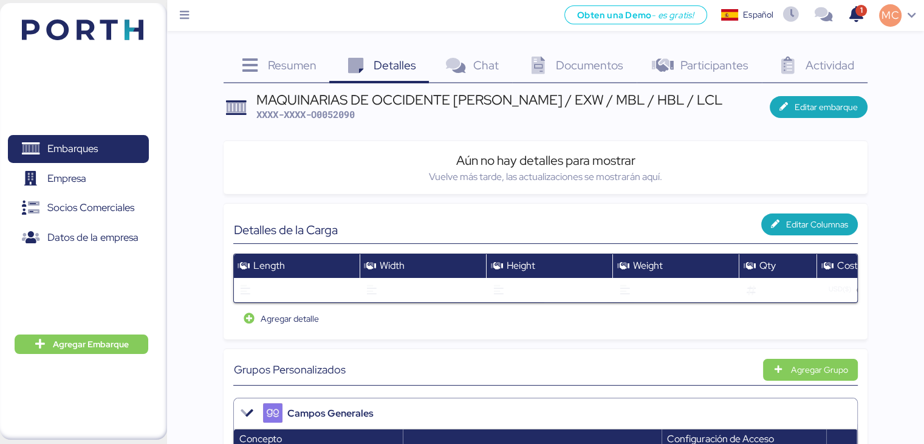
click at [291, 74] on div "Resumen 0" at bounding box center [277, 66] width 106 height 33
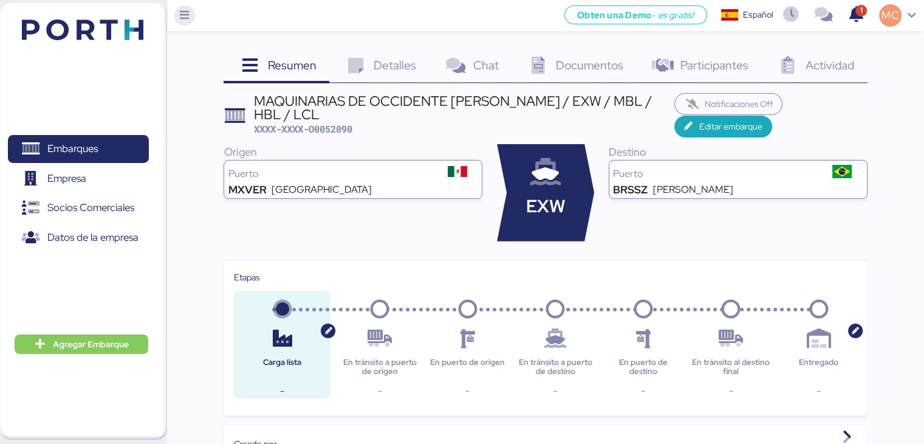
click at [193, 15] on span "Menu" at bounding box center [184, 15] width 21 height 21
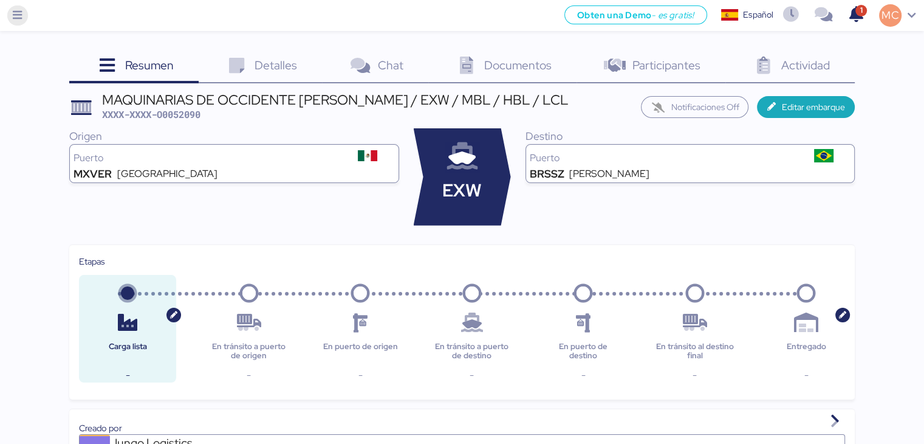
click at [22, 18] on icon "Menu" at bounding box center [17, 15] width 13 height 11
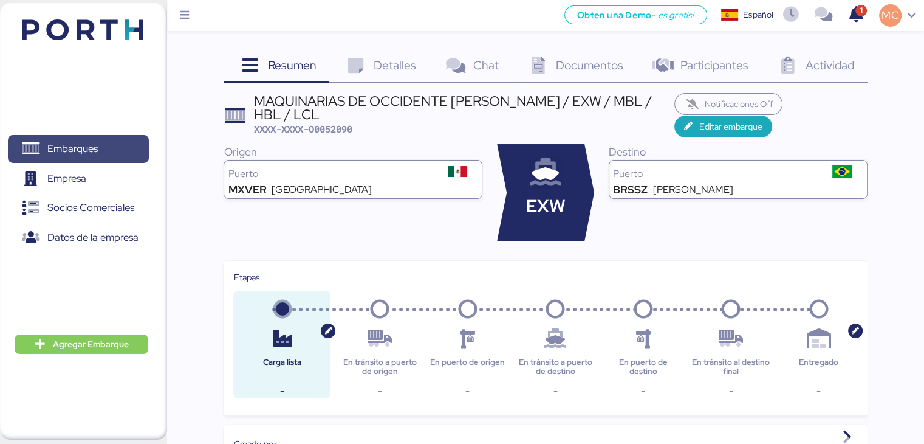
click at [61, 149] on span "Embarques" at bounding box center [72, 149] width 50 height 18
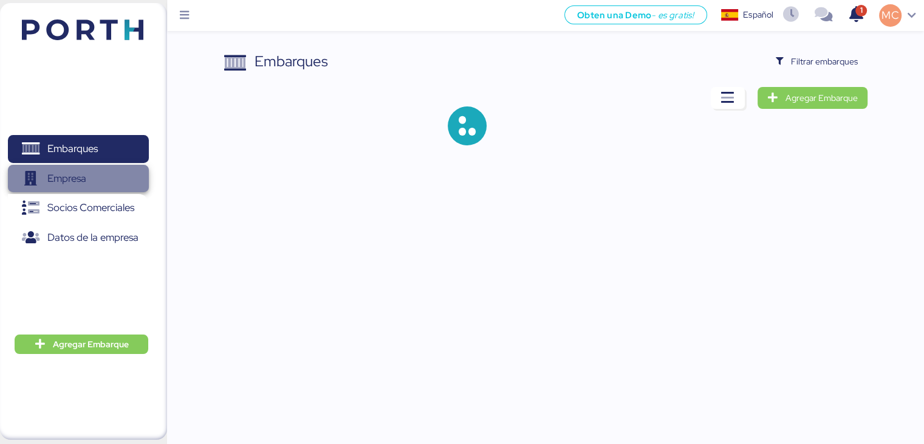
click at [83, 177] on span "Empresa" at bounding box center [66, 179] width 39 height 18
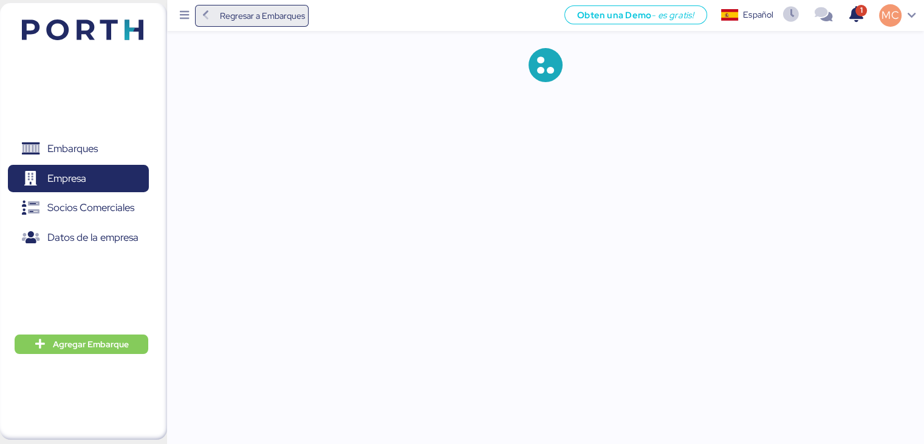
click at [258, 16] on span "Regresar a Embarques" at bounding box center [261, 16] width 85 height 15
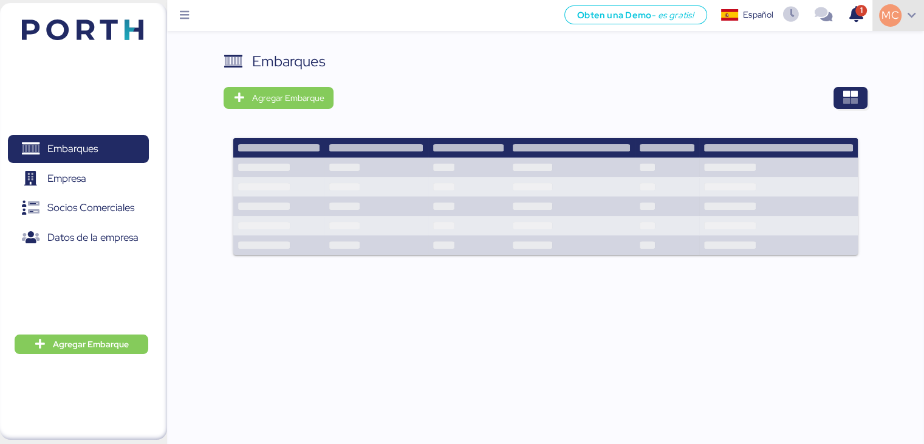
click at [912, 20] on div "MC" at bounding box center [899, 15] width 52 height 31
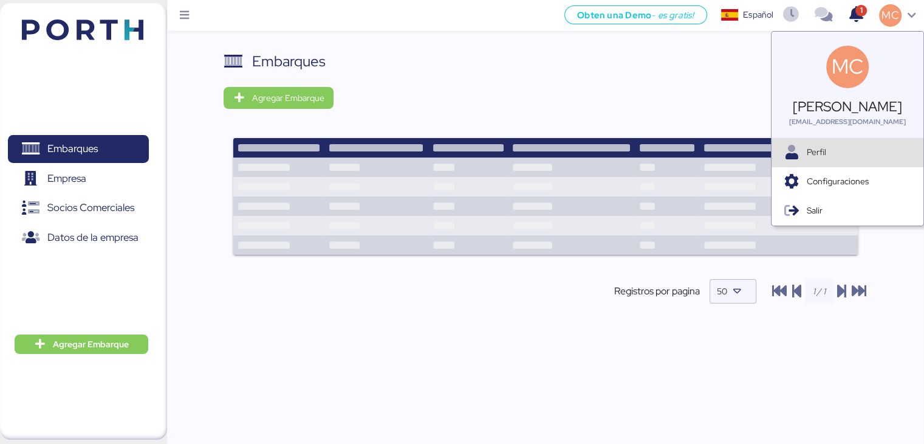
click at [824, 157] on span "Perfil" at bounding box center [860, 152] width 107 height 13
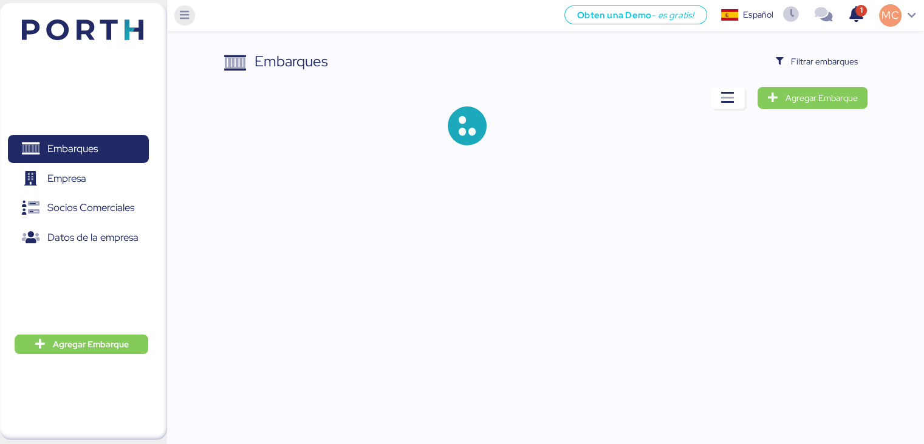
click at [184, 19] on icon "Menu" at bounding box center [184, 15] width 13 height 11
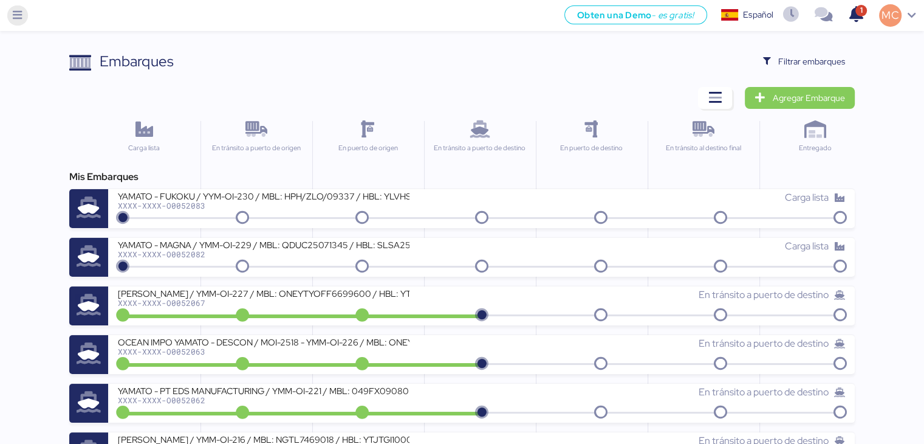
click at [22, 20] on icon "Menu" at bounding box center [17, 15] width 13 height 11
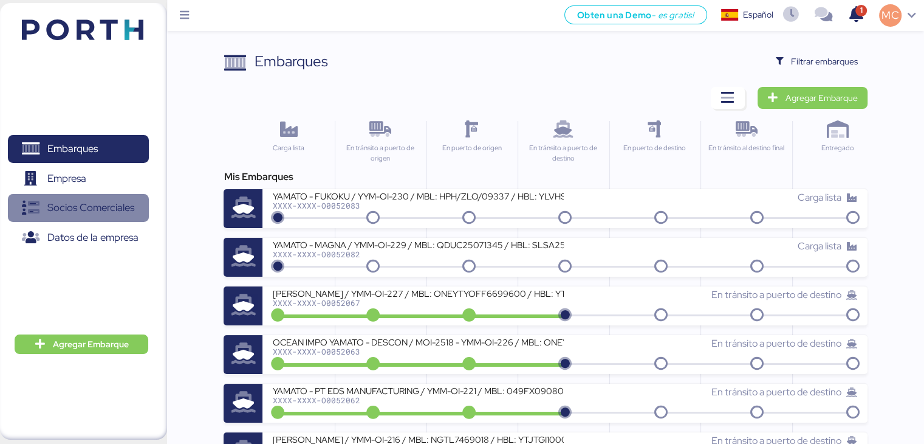
click at [78, 202] on span "Socios Comerciales" at bounding box center [90, 208] width 87 height 18
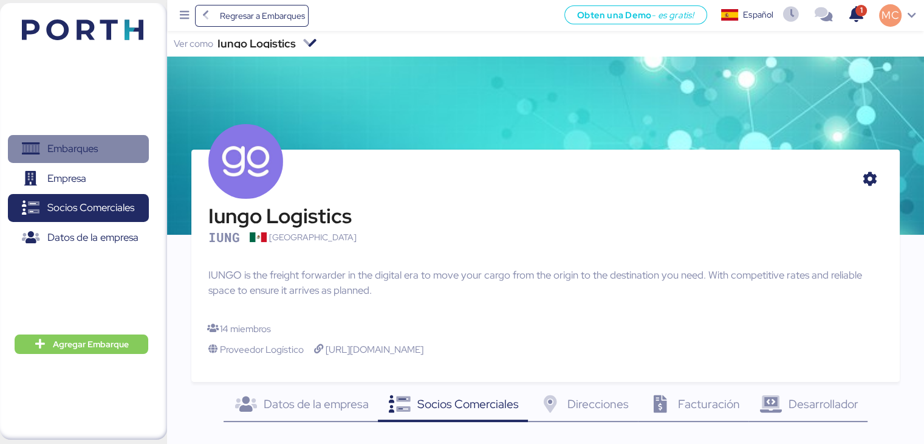
click at [60, 140] on span "Embarques" at bounding box center [72, 149] width 50 height 18
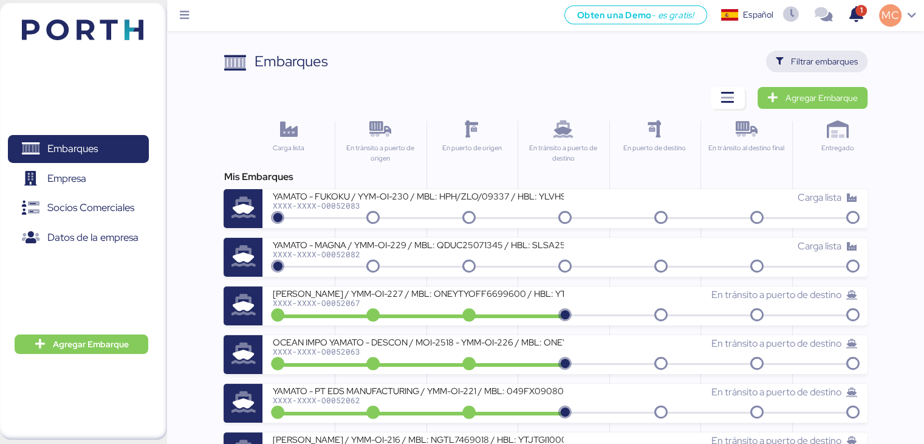
click at [809, 55] on span "Filtrar embarques" at bounding box center [824, 61] width 67 height 15
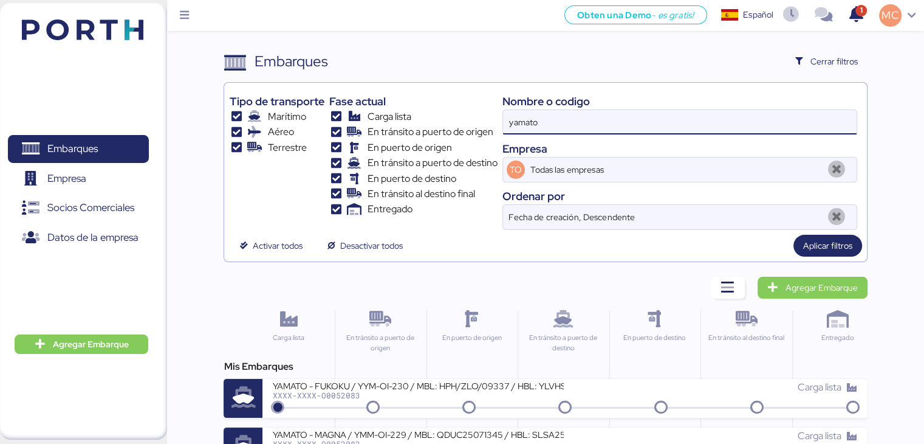
drag, startPoint x: 596, startPoint y: 119, endPoint x: 481, endPoint y: 117, distance: 114.3
click at [481, 117] on div "Tipo de transporte Marítimo Aéreo Terrestre Fase actual Carga lista En tránsito…" at bounding box center [545, 159] width 633 height 142
click at [830, 249] on span "Aplicar filtros" at bounding box center [828, 245] width 49 height 15
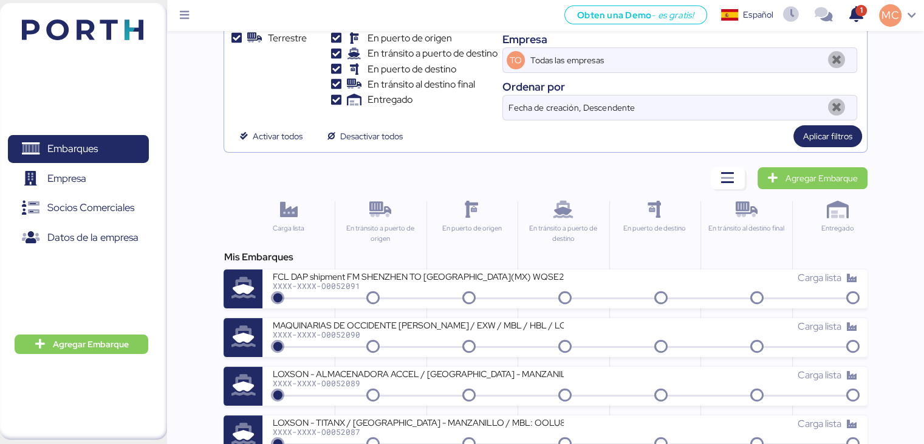
scroll to position [122, 0]
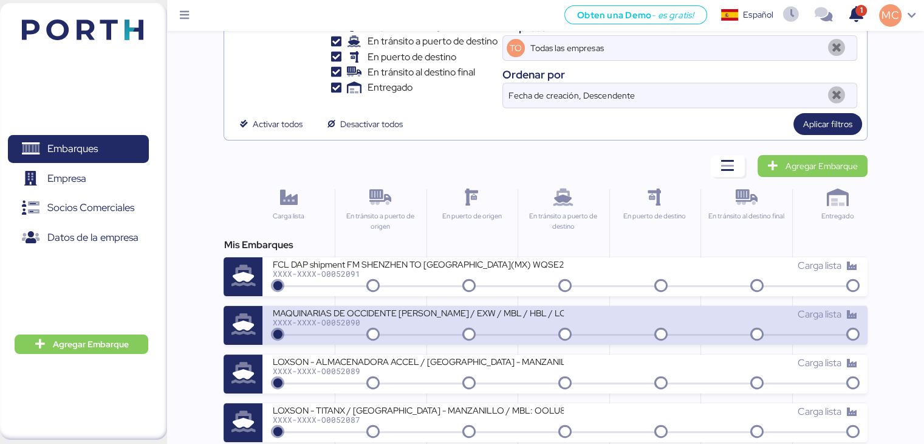
click at [419, 318] on div "XXXX-XXXX-O0052090" at bounding box center [418, 322] width 292 height 9
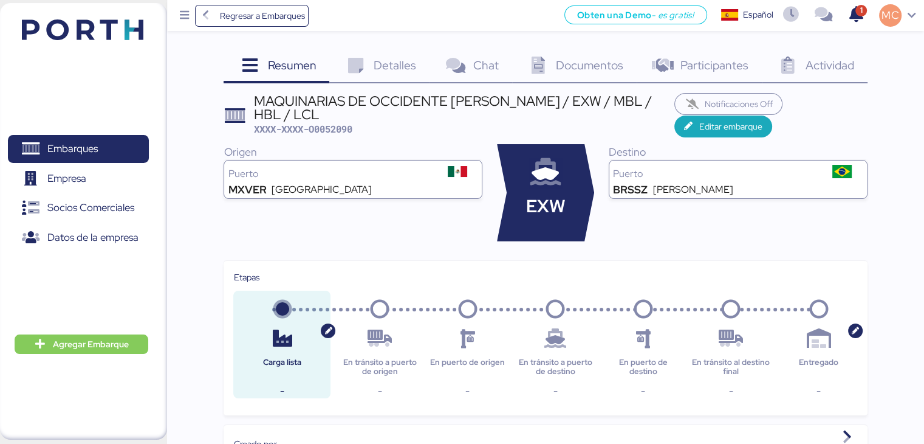
click at [827, 68] on span "Actividad" at bounding box center [830, 65] width 49 height 16
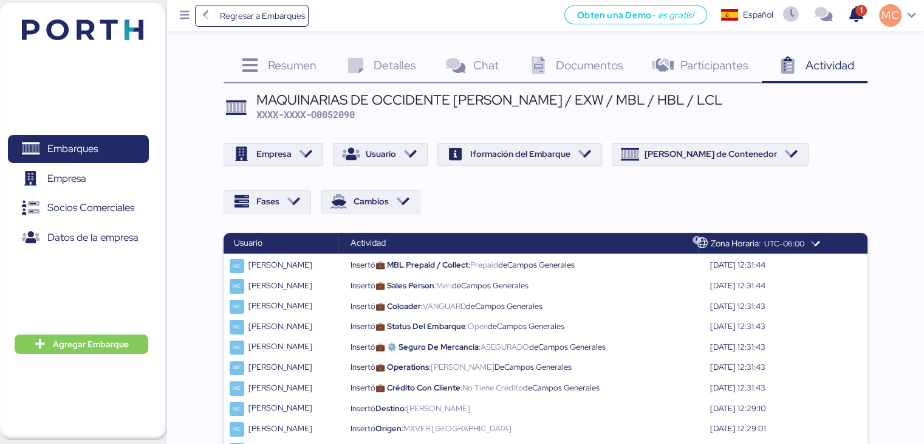
click at [728, 67] on span "Participantes" at bounding box center [715, 65] width 68 height 16
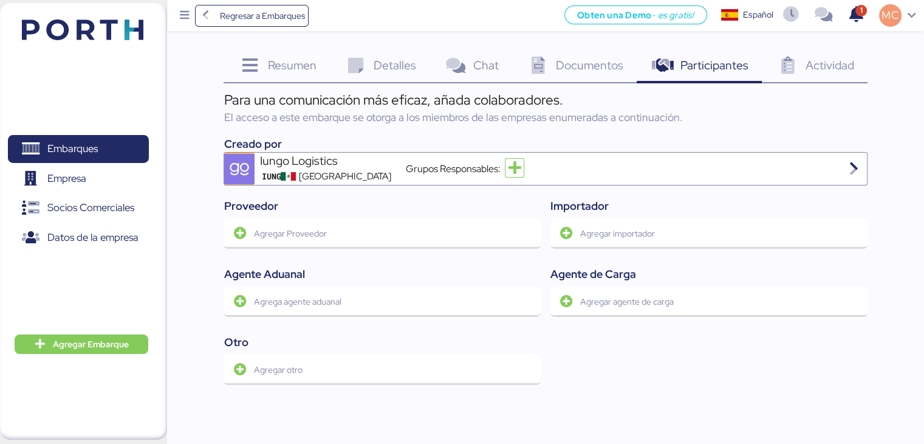
click at [563, 62] on span "Documentos" at bounding box center [589, 65] width 67 height 16
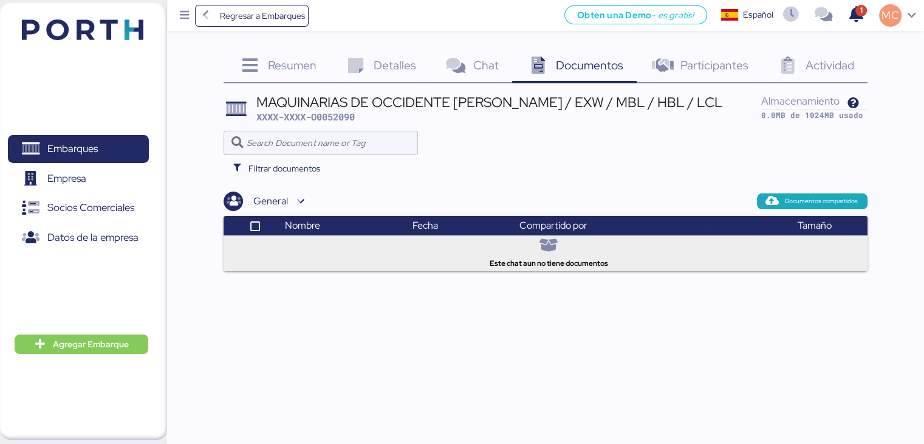
click at [461, 66] on icon at bounding box center [455, 66] width 26 height 18
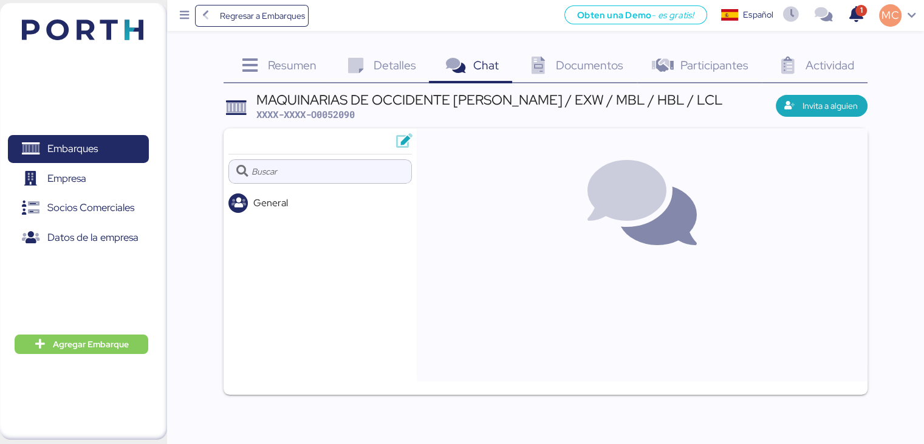
click at [391, 69] on span "Detalles" at bounding box center [395, 65] width 43 height 16
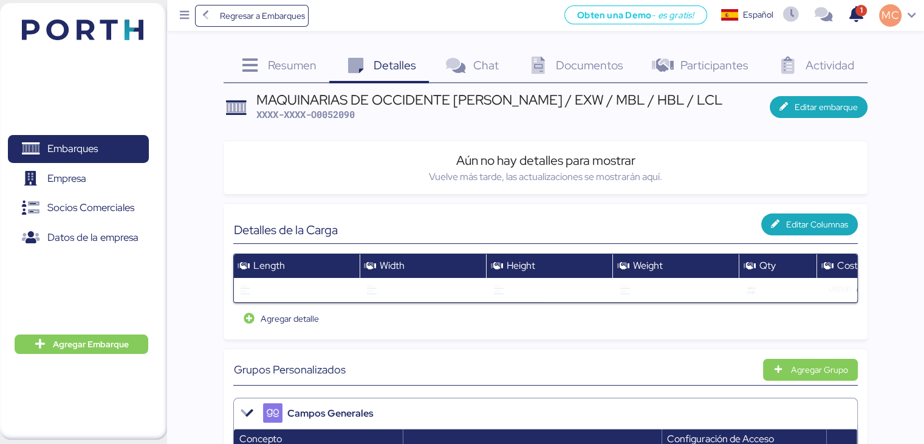
click at [858, 151] on div "Aún no hay detalles para mostrar" at bounding box center [545, 160] width 624 height 19
click at [815, 106] on span "Editar embarque" at bounding box center [826, 107] width 63 height 15
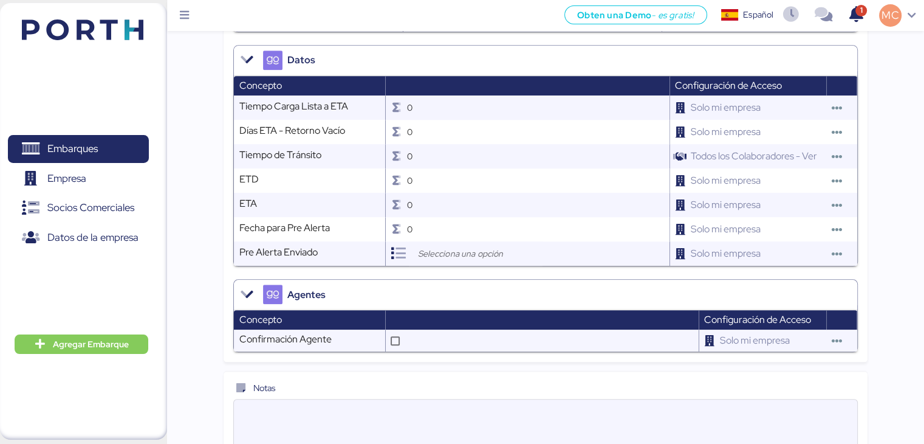
scroll to position [1335, 0]
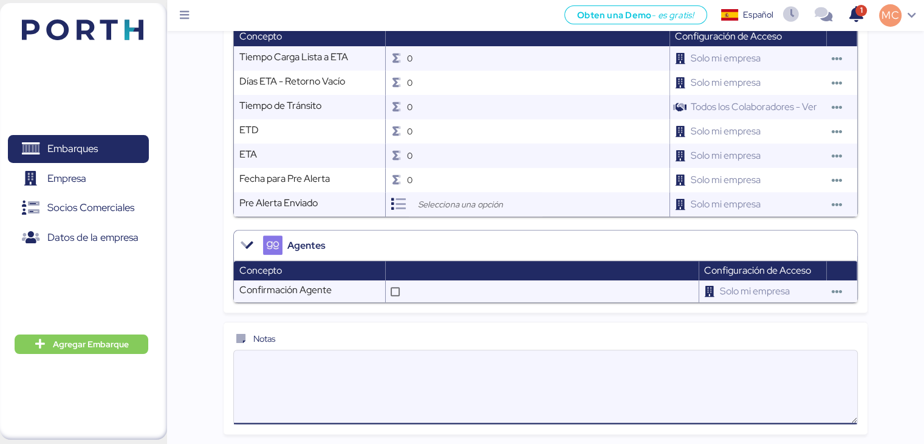
click at [506, 370] on textarea at bounding box center [545, 386] width 623 height 71
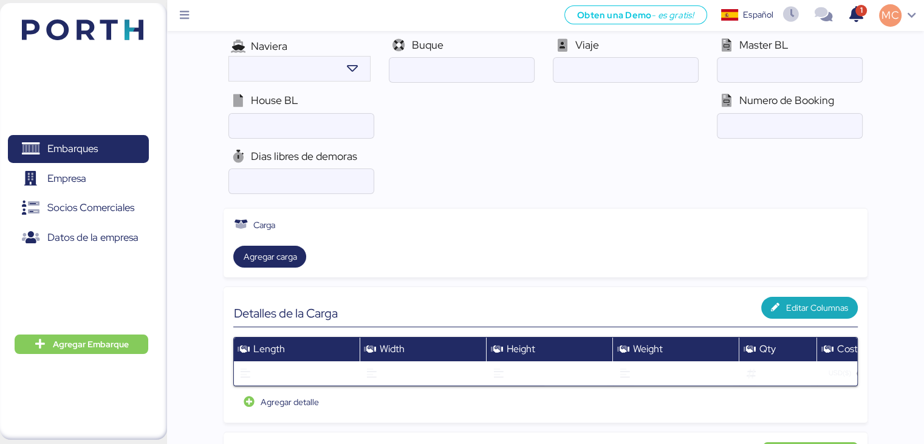
scroll to position [0, 0]
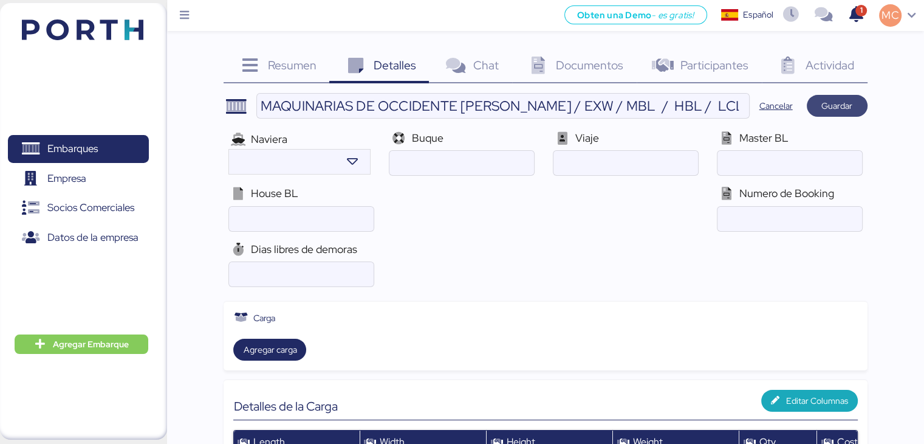
type textarea "El shipper entrega la carga dentro de puerto."
click at [847, 100] on span "Guardar" at bounding box center [837, 105] width 31 height 15
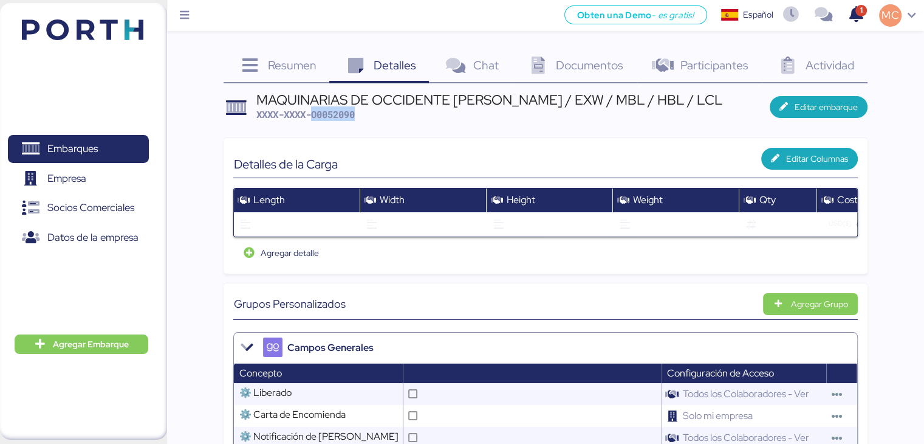
drag, startPoint x: 360, startPoint y: 115, endPoint x: 314, endPoint y: 114, distance: 46.8
click at [314, 114] on div "MAQUINARIAS DE OCCIDENTE SYLAS - SANTOS / EXW / MBL / HBL / LCL XXXX-XXXX-O0052…" at bounding box center [490, 107] width 467 height 29
